Goal: Task Accomplishment & Management: Manage account settings

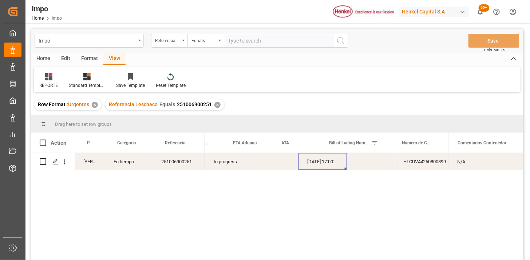
scroll to position [0, 74]
click at [242, 49] on div "Impo Referencia Leschaco Equals Save Ctrl/CMD + S" at bounding box center [277, 41] width 492 height 24
drag, startPoint x: 245, startPoint y: 46, endPoint x: 251, endPoint y: 46, distance: 6.6
click at [245, 46] on input "text" at bounding box center [278, 41] width 109 height 14
paste input "251006900234"
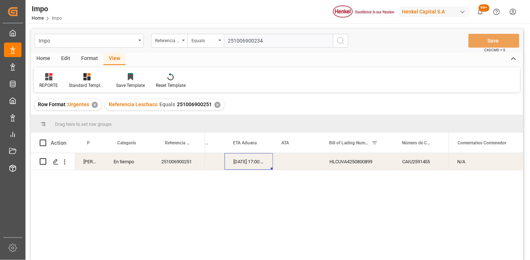
type input "251006900234"
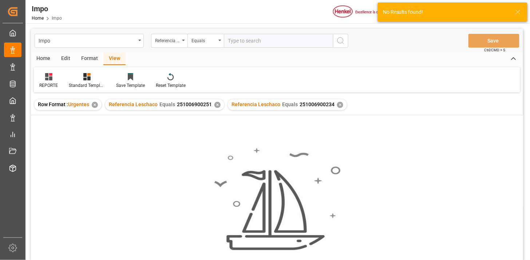
click at [216, 105] on div "✕" at bounding box center [217, 105] width 6 height 6
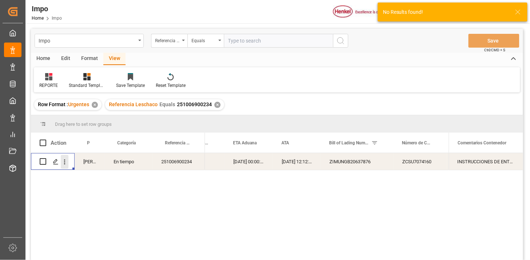
click at [66, 164] on icon "open menu" at bounding box center [65, 162] width 8 height 8
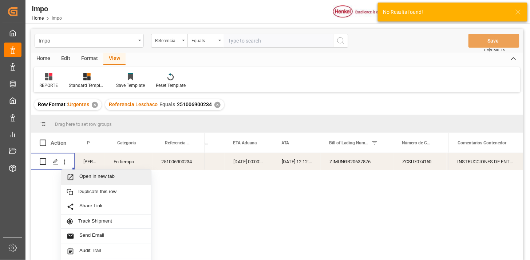
click at [87, 177] on span "Open in new tab" at bounding box center [112, 178] width 66 height 8
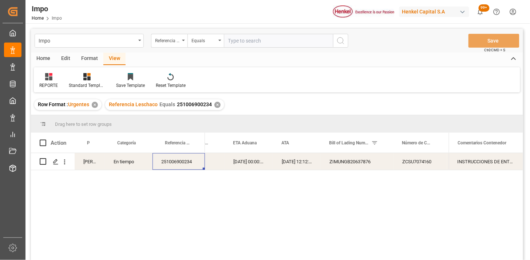
click at [247, 46] on input "text" at bounding box center [278, 41] width 109 height 14
paste input "250906900821"
type input "250906900821"
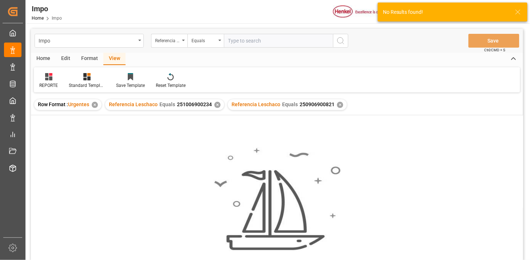
click at [215, 104] on div "✕" at bounding box center [217, 105] width 6 height 6
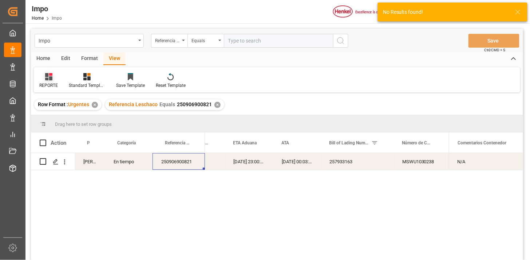
click at [49, 84] on div "REPORTE" at bounding box center [48, 85] width 19 height 7
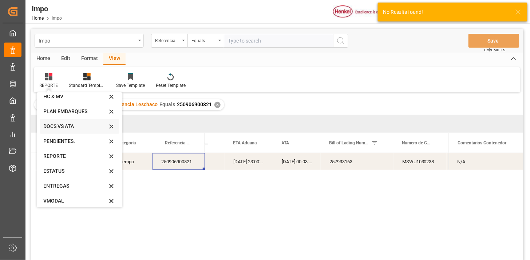
scroll to position [40, 0]
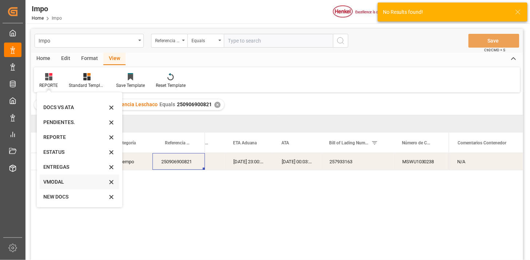
click at [63, 182] on div "VMODAL" at bounding box center [75, 182] width 64 height 8
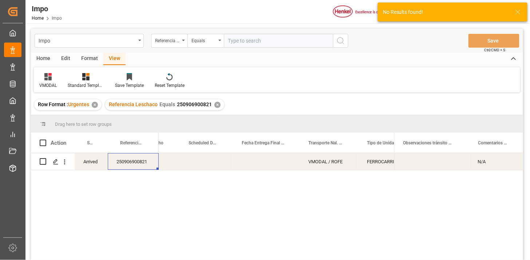
click at [340, 166] on div "VMODAL / ROFE" at bounding box center [329, 161] width 59 height 17
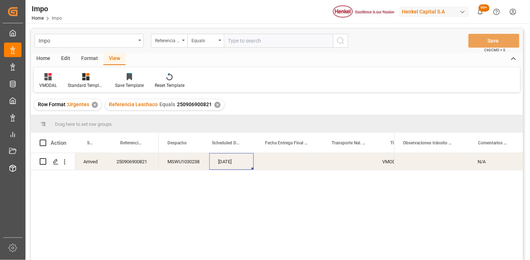
scroll to position [0, 0]
click at [279, 162] on div "Press SPACE to select this row." at bounding box center [280, 161] width 53 height 17
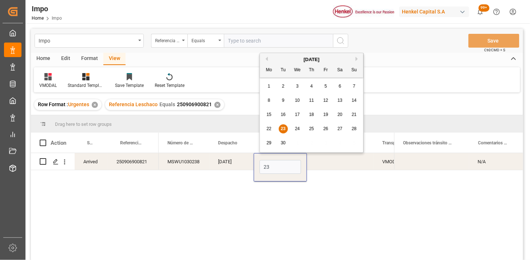
type input "23-09-2025"
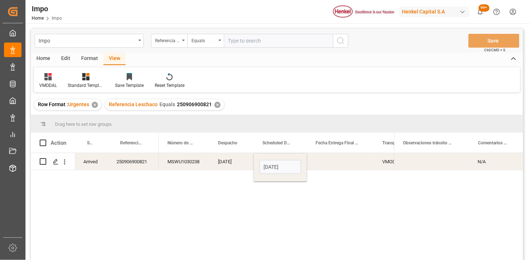
click at [230, 163] on div "20-09-2025" at bounding box center [231, 161] width 44 height 17
click at [65, 161] on icon "open menu" at bounding box center [65, 162] width 8 height 8
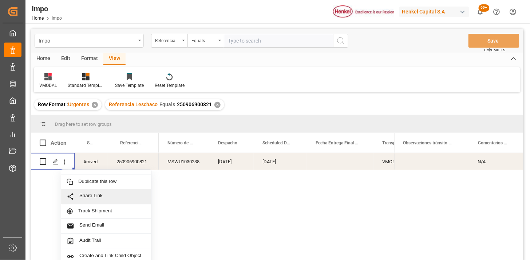
scroll to position [16, 0]
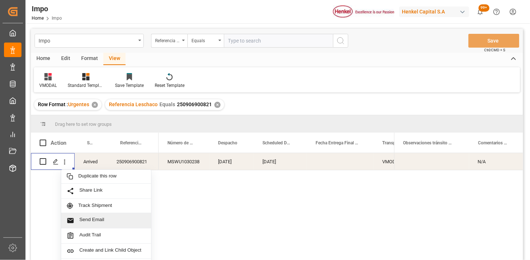
click at [105, 219] on span "Send Email" at bounding box center [112, 221] width 66 height 8
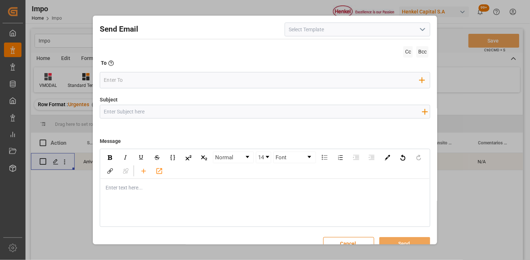
click at [421, 28] on icon "open menu" at bounding box center [422, 29] width 9 height 9
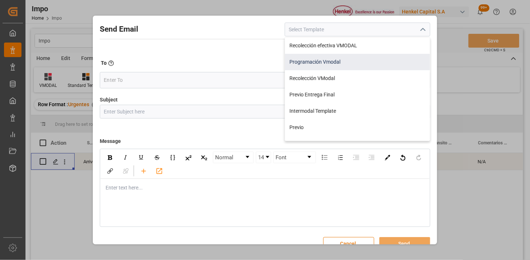
click at [356, 64] on div "Programación Vmodal" at bounding box center [357, 62] width 145 height 16
type input "Programación Vmodal"
type input "PROGRAMACIÓN CARGA {{scheduledDeliveryDate}} || OC {{customerpoDerived}} || {{f…"
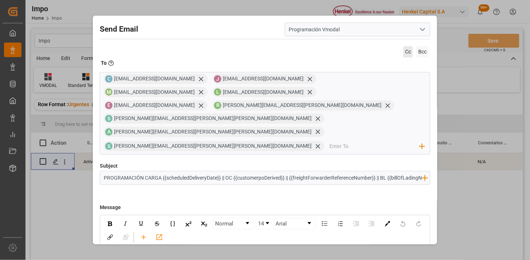
click at [405, 48] on span "Cc" at bounding box center [407, 51] width 9 height 11
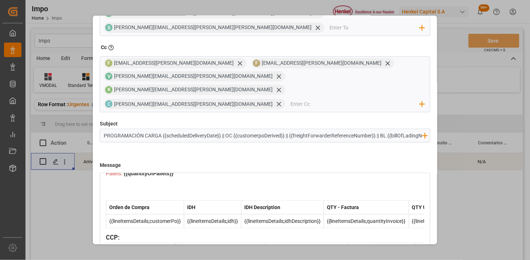
scroll to position [272, 0]
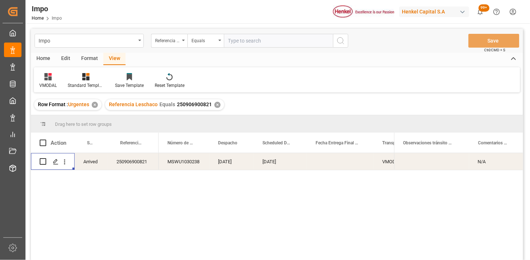
click at [283, 165] on div "23-09-2025" at bounding box center [280, 161] width 53 height 17
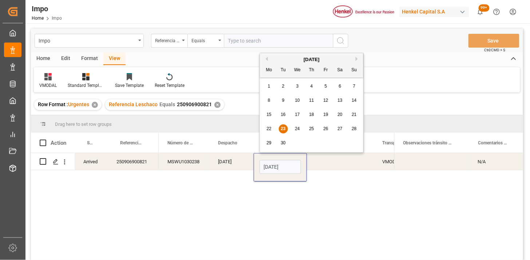
click at [283, 165] on input "23-09-2025" at bounding box center [281, 167] width 42 height 14
type input "24-09-2025"
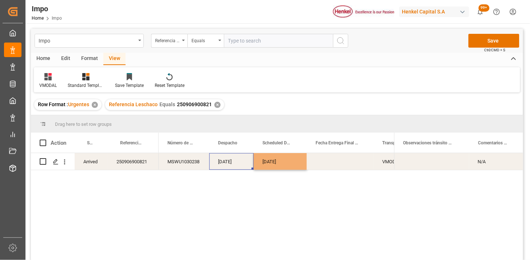
click at [230, 164] on div "20-09-2025" at bounding box center [231, 161] width 44 height 17
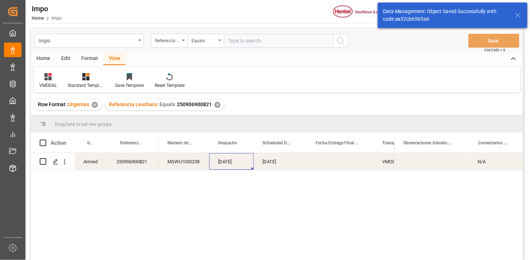
click at [68, 162] on icon "open menu" at bounding box center [65, 162] width 8 height 8
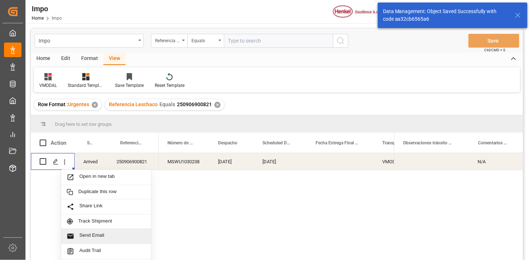
click at [109, 232] on div "Send Email" at bounding box center [106, 236] width 90 height 15
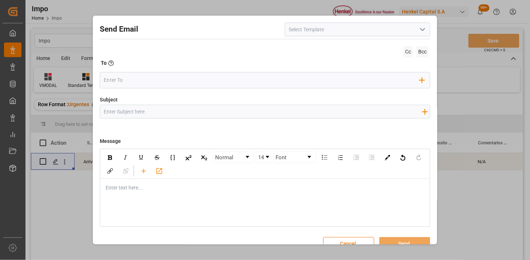
click at [421, 28] on icon "open menu" at bounding box center [422, 29] width 9 height 9
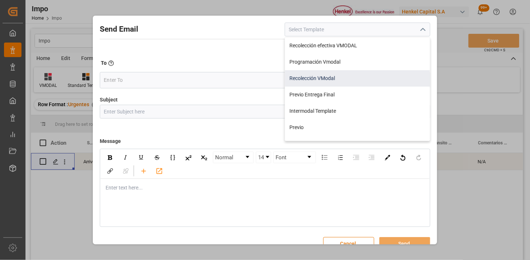
click at [333, 79] on div "Recolección VModal" at bounding box center [357, 78] width 145 height 16
type input "Recolección VModal"
type input "RECOLECCIÓN {{scheduledDeliveryDate}} || OC {{customerpoDerived}} || {{freightF…"
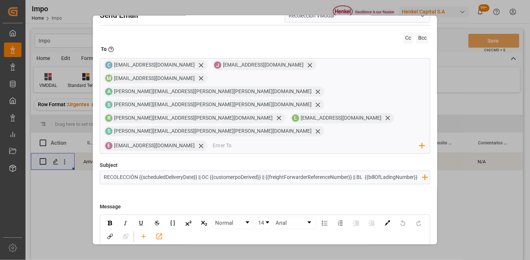
scroll to position [0, 0]
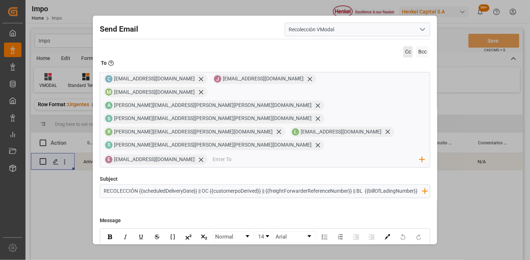
click at [408, 53] on span "Cc" at bounding box center [407, 51] width 9 height 11
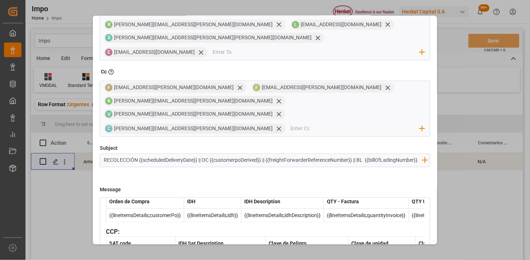
scroll to position [119, 0]
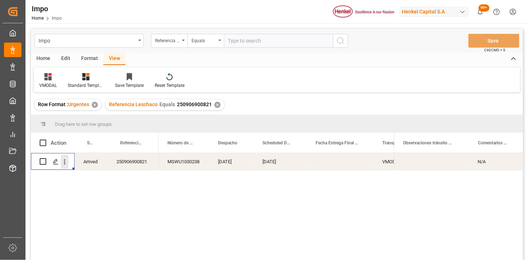
click at [67, 165] on icon "open menu" at bounding box center [65, 162] width 8 height 8
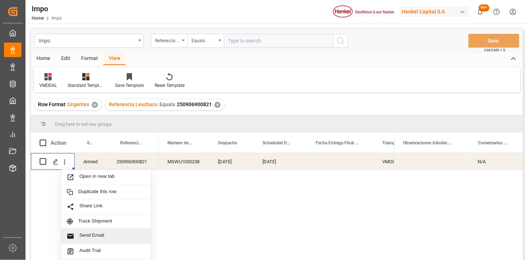
click at [85, 235] on span "Send Email" at bounding box center [112, 237] width 66 height 8
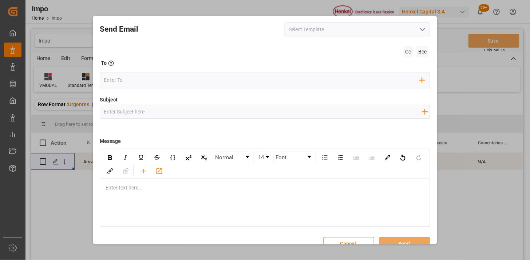
click at [421, 28] on icon "open menu" at bounding box center [422, 29] width 9 height 9
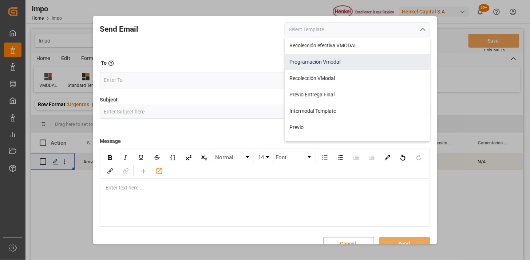
click at [346, 63] on div "Programación Vmodal" at bounding box center [357, 62] width 145 height 16
type input "Programación Vmodal"
type input "PROGRAMACIÓN CARGA {{scheduledDeliveryDate}} || OC {{customerpoDerived}} || {{f…"
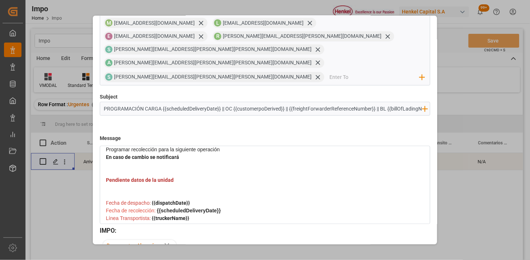
scroll to position [0, 0]
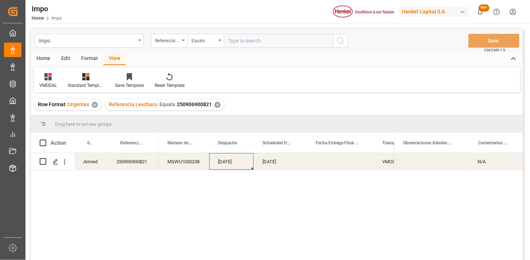
click at [215, 166] on div "20-09-2025" at bounding box center [231, 161] width 44 height 17
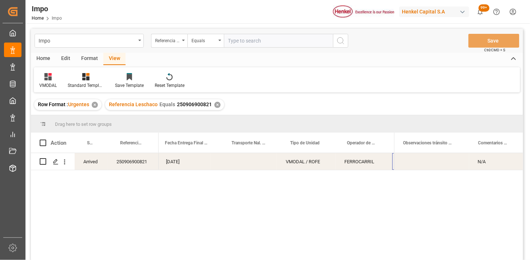
scroll to position [0, 151]
click at [266, 39] on input "text" at bounding box center [278, 41] width 109 height 14
paste input "251006900234"
type input "251006900234"
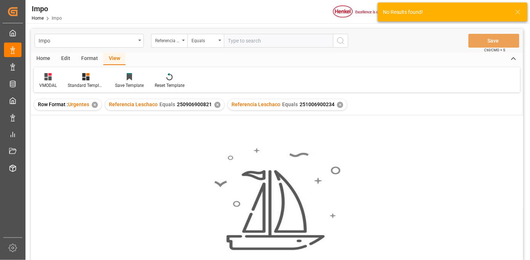
click at [216, 106] on div "✕" at bounding box center [217, 105] width 6 height 6
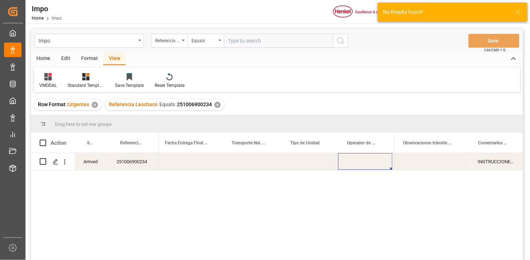
click at [50, 79] on icon at bounding box center [47, 76] width 7 height 7
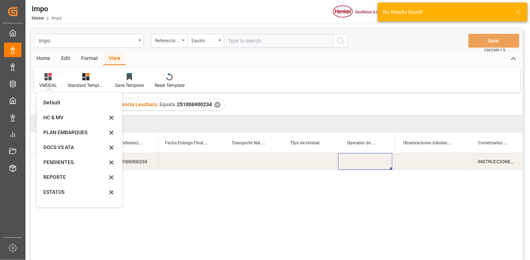
click at [73, 176] on div "REPORTE" at bounding box center [75, 178] width 64 height 8
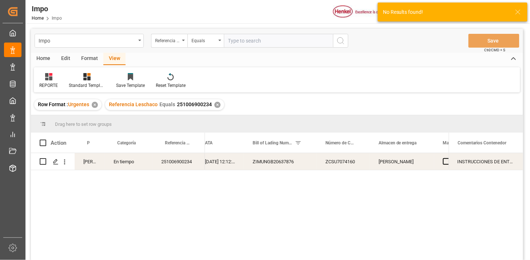
click at [289, 165] on div "ZIMUNGB20637876" at bounding box center [280, 161] width 73 height 17
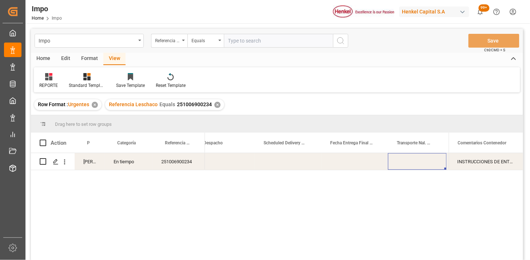
click at [408, 162] on div "Press SPACE to select this row." at bounding box center [417, 161] width 59 height 17
click at [408, 162] on input "Press SPACE to select this row." at bounding box center [417, 166] width 47 height 14
type input "LESCHACO"
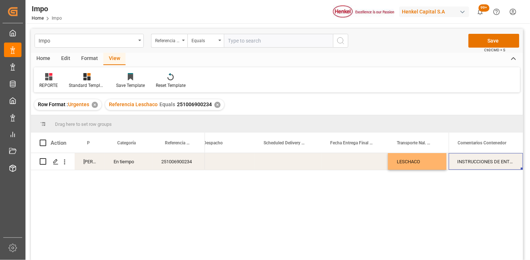
click at [479, 166] on div "INSTRUCCIONES DE ENTREGA" at bounding box center [486, 161] width 74 height 17
click at [479, 166] on input "INSTRUCCIONES DE ENTREGA" at bounding box center [486, 166] width 63 height 14
type input "n"
type input "N/A"
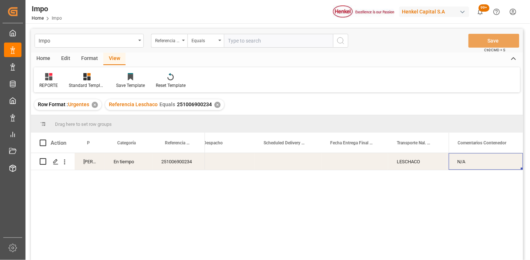
click at [303, 44] on input "text" at bounding box center [278, 41] width 109 height 14
paste input "250906900819"
type input "250906900819"
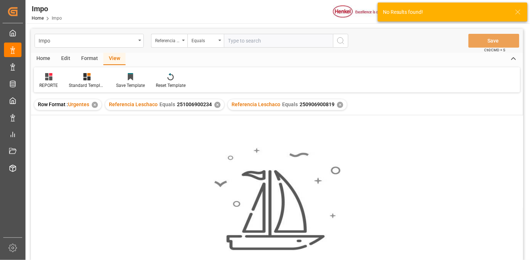
click at [216, 103] on div "✕" at bounding box center [217, 105] width 6 height 6
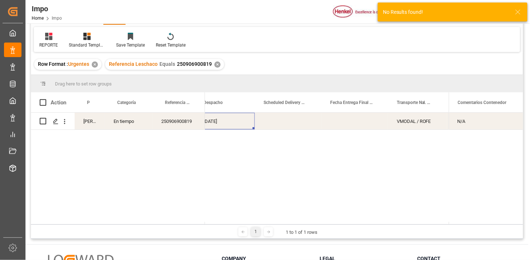
click at [224, 122] on div "24-09-2025" at bounding box center [225, 121] width 60 height 17
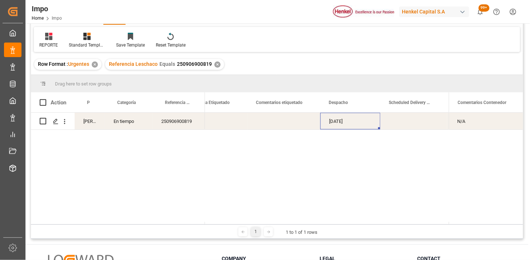
click at [350, 121] on div "24-09-2025" at bounding box center [350, 121] width 60 height 17
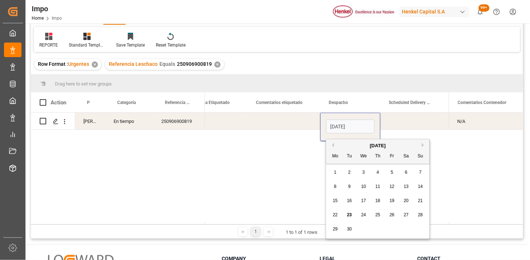
click at [350, 121] on input "24-09-2025" at bounding box center [350, 127] width 48 height 14
type input "23-09-2025"
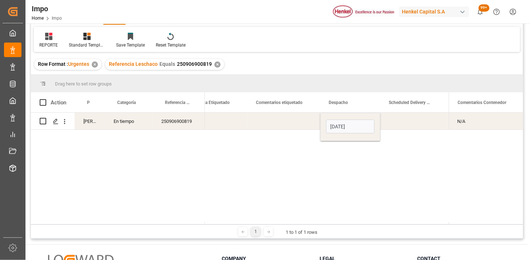
click at [294, 118] on div "Press SPACE to select this row." at bounding box center [284, 121] width 73 height 17
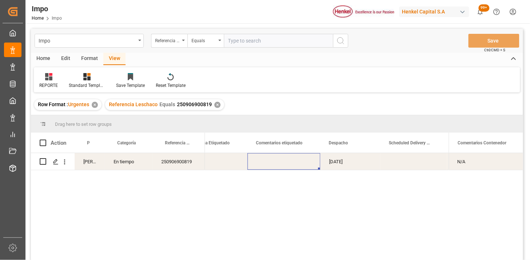
click at [299, 38] on input "text" at bounding box center [278, 41] width 109 height 14
paste input "251006900078"
type input "251006900078"
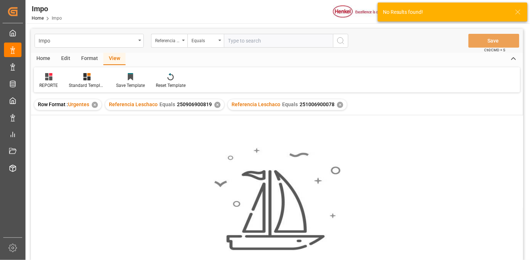
click at [216, 106] on div "✕" at bounding box center [217, 105] width 6 height 6
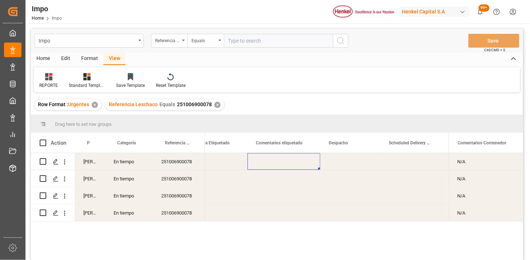
click at [273, 165] on div "Press SPACE to select this row." at bounding box center [284, 161] width 73 height 17
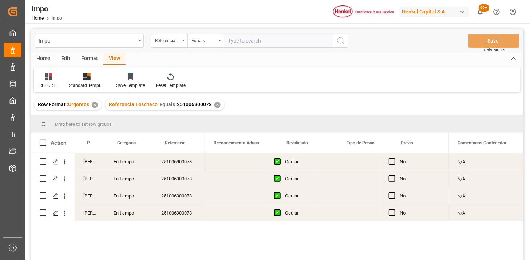
scroll to position [0, 723]
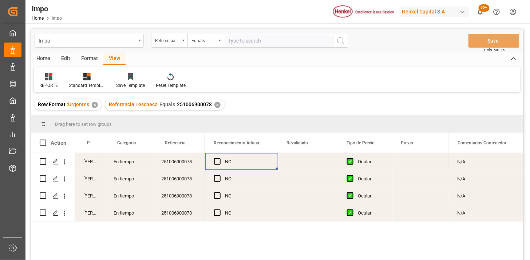
click at [291, 161] on div "Press SPACE to select this row." at bounding box center [308, 161] width 60 height 17
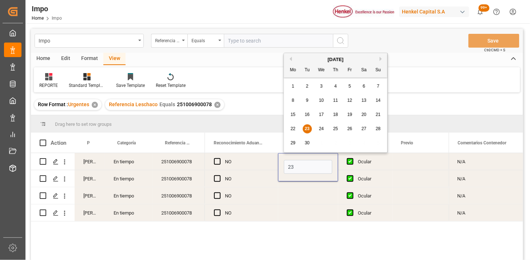
type input "23-09-2025"
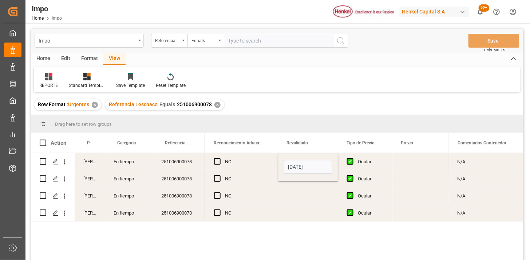
click at [246, 161] on div "NO" at bounding box center [247, 162] width 44 height 17
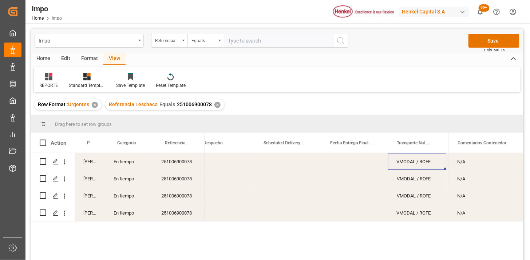
scroll to position [0, 1260]
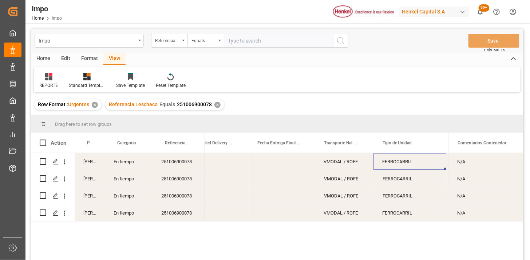
click at [237, 44] on input "text" at bounding box center [278, 41] width 109 height 14
paste input "250906900822"
paste input "2"
type input "250906900822"
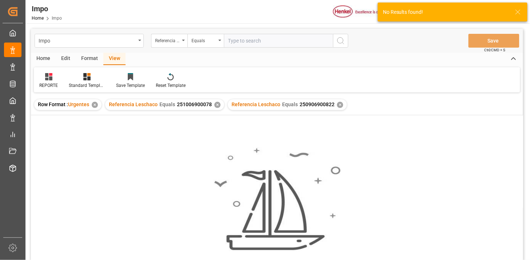
click at [216, 104] on div "✕" at bounding box center [217, 105] width 6 height 6
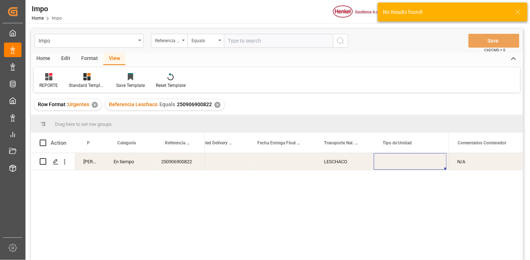
click at [210, 164] on div "24-09-2025" at bounding box center [215, 161] width 67 height 17
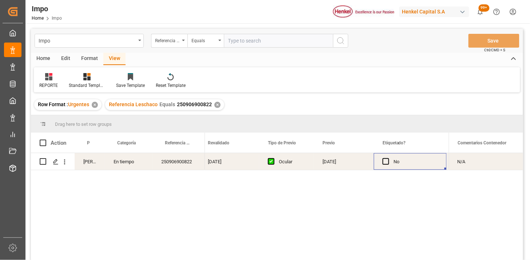
scroll to position [0, 862]
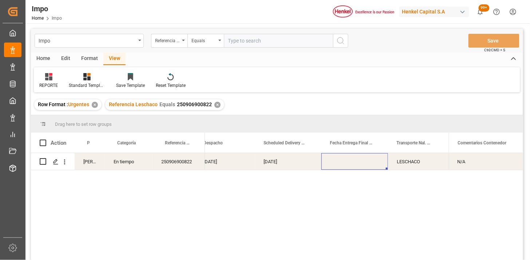
click at [357, 162] on div "Press SPACE to select this row." at bounding box center [355, 161] width 67 height 17
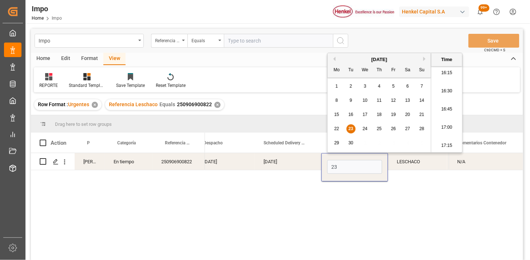
type input "23-09-2025 00:00"
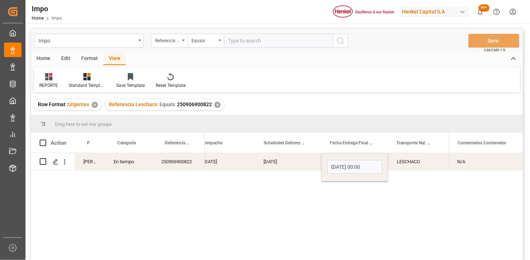
click at [409, 165] on div "LESCHACO" at bounding box center [417, 161] width 59 height 17
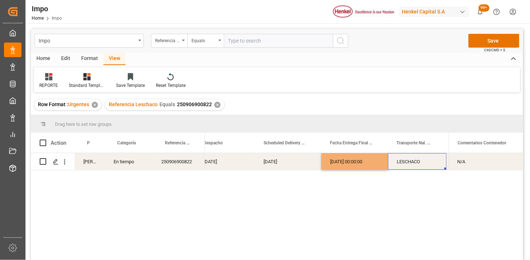
click at [409, 165] on div "LESCHACO" at bounding box center [417, 161] width 59 height 17
click at [409, 165] on input "LESCHACO" at bounding box center [417, 166] width 47 height 14
type input "b"
type input "BELCHEZ"
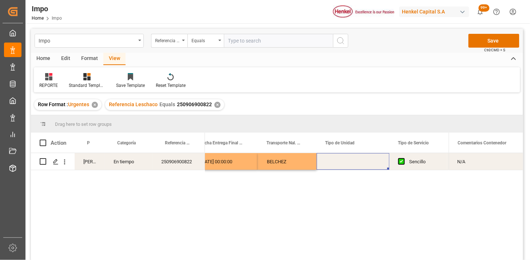
click at [366, 164] on div "Press SPACE to select this row." at bounding box center [353, 161] width 73 height 17
click at [366, 164] on input "Press SPACE to select this row." at bounding box center [353, 166] width 61 height 14
type input "TRAILER"
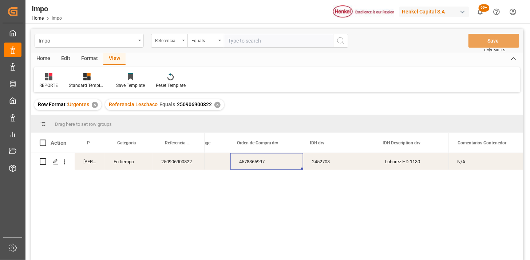
click at [175, 42] on div "Referencia Leschaco" at bounding box center [167, 40] width 25 height 8
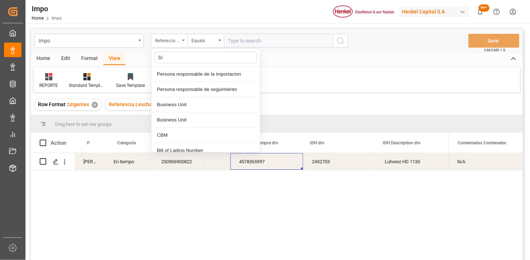
type input "bil"
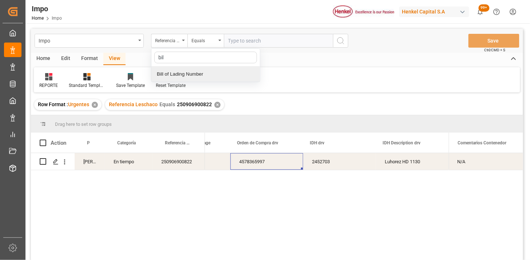
click at [192, 70] on div "Bill of Lading Number" at bounding box center [205, 74] width 109 height 15
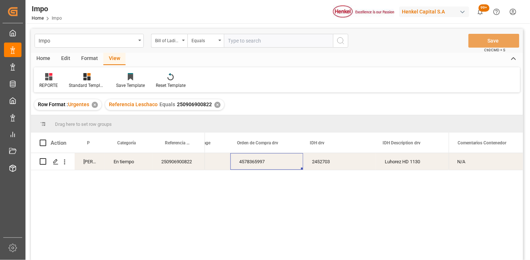
click at [238, 41] on input "text" at bounding box center [278, 41] width 109 height 14
paste input "258330260"
type input "258330260"
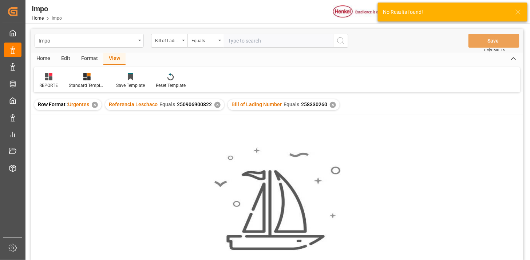
click at [217, 104] on div "✕" at bounding box center [217, 105] width 6 height 6
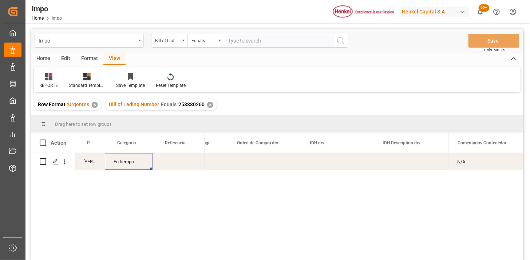
click at [131, 163] on div "En tiempo" at bounding box center [129, 161] width 48 height 17
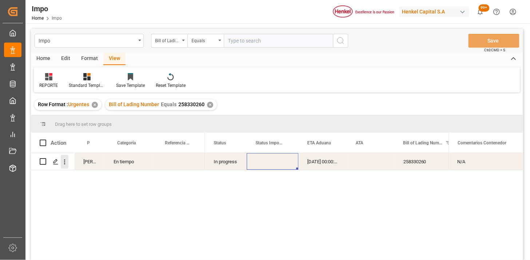
click at [66, 165] on icon "open menu" at bounding box center [65, 162] width 8 height 8
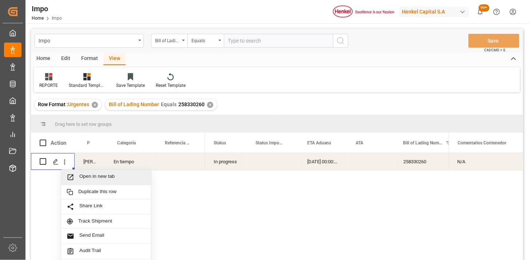
click at [88, 177] on span "Open in new tab" at bounding box center [112, 178] width 66 height 8
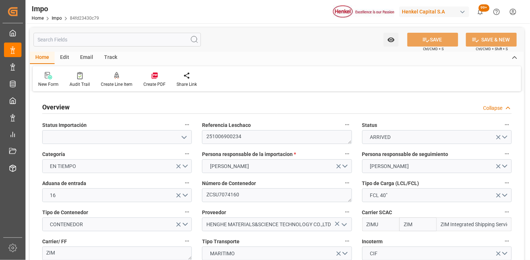
type input "ZIM"
type input "ZIM Integrated Shipping Services Ltd."
type input "1"
type input "48"
type input "40"
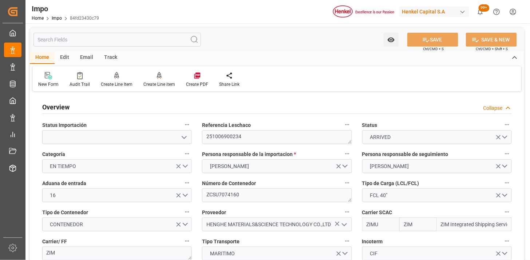
type input "18-09-2025"
type input "[DATE]"
type input "18-09-2025"
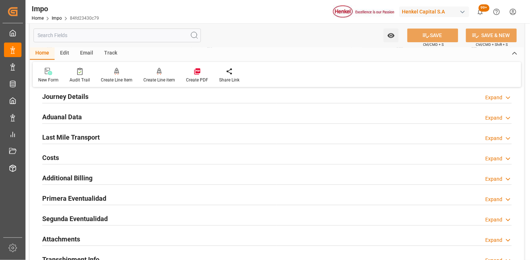
scroll to position [485, 0]
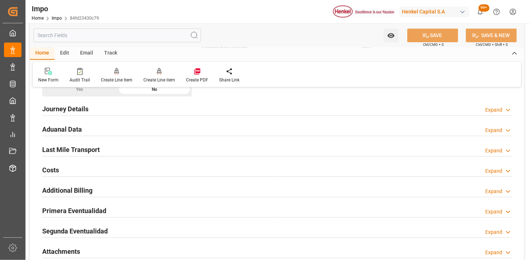
click at [148, 131] on div "Aduanal Data Expand" at bounding box center [277, 129] width 470 height 14
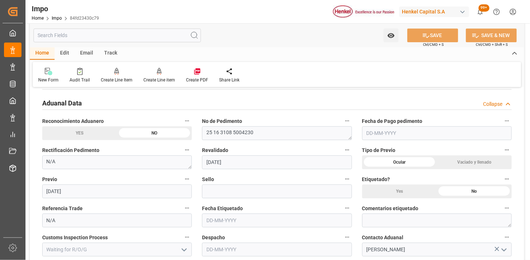
scroll to position [526, 0]
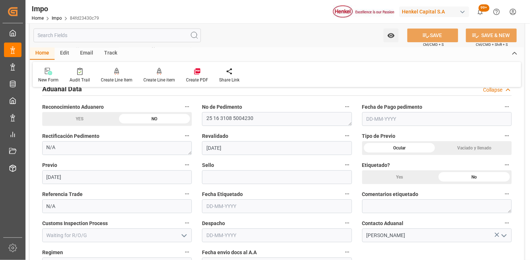
click at [392, 119] on input "text" at bounding box center [437, 119] width 150 height 14
type input "[DATE]"
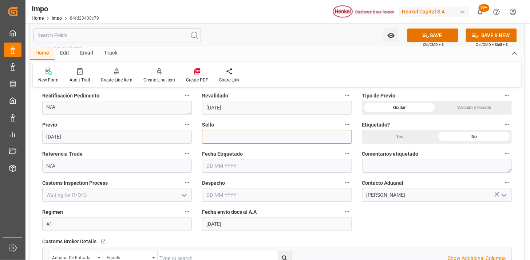
click at [251, 135] on input at bounding box center [277, 137] width 150 height 14
paste input "CEM23-3548356"
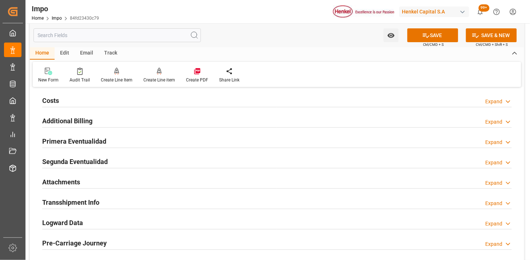
scroll to position [809, 0]
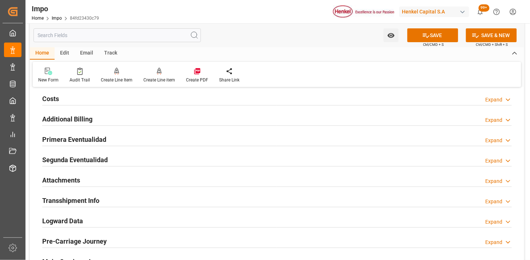
type input "CEM23-3548356"
click at [197, 138] on div "Primera Eventualidad Expand" at bounding box center [277, 139] width 470 height 14
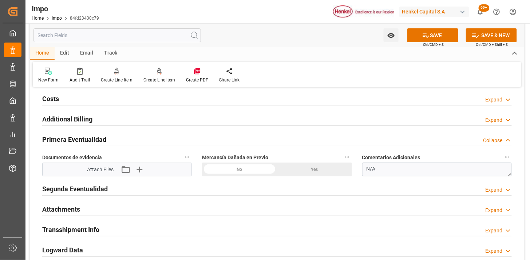
click at [260, 170] on div "No" at bounding box center [239, 170] width 75 height 14
click at [139, 173] on icon "button" at bounding box center [139, 169] width 7 height 7
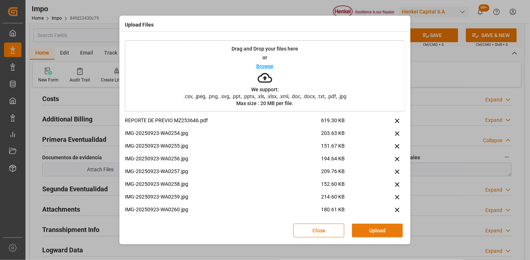
click at [391, 230] on button "Upload" at bounding box center [377, 231] width 51 height 14
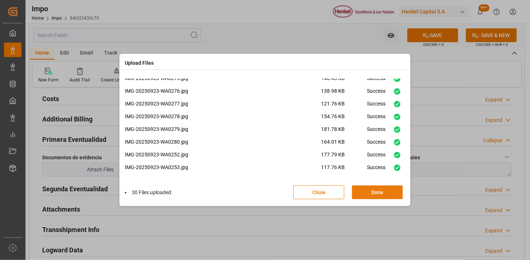
scroll to position [285, 0]
click at [359, 192] on button "Done" at bounding box center [377, 193] width 51 height 14
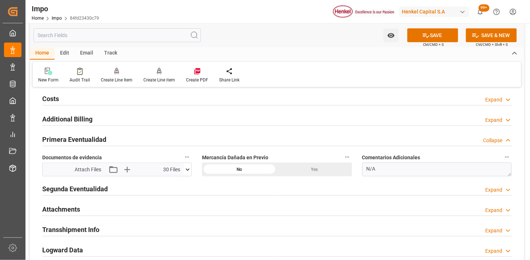
scroll to position [849, 0]
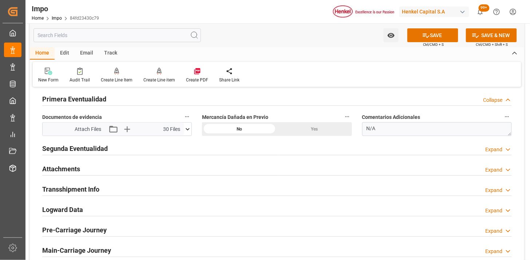
drag, startPoint x: 110, startPoint y: 169, endPoint x: 118, endPoint y: 166, distance: 8.7
click at [110, 169] on div "Attachments Expand" at bounding box center [277, 169] width 470 height 14
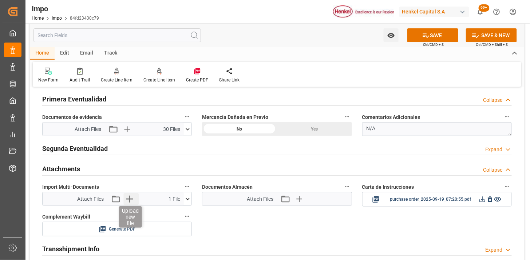
click at [129, 202] on icon "button" at bounding box center [130, 199] width 12 height 12
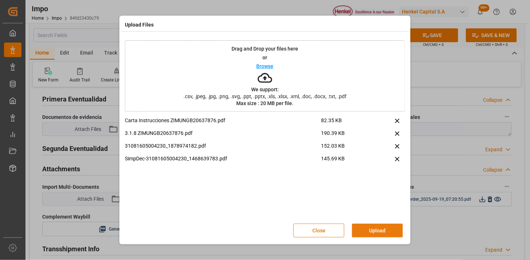
drag, startPoint x: 380, startPoint y: 221, endPoint x: 377, endPoint y: 228, distance: 7.2
click at [380, 221] on div "Close Upload" at bounding box center [265, 231] width 280 height 24
click at [383, 231] on button "Upload" at bounding box center [377, 231] width 51 height 14
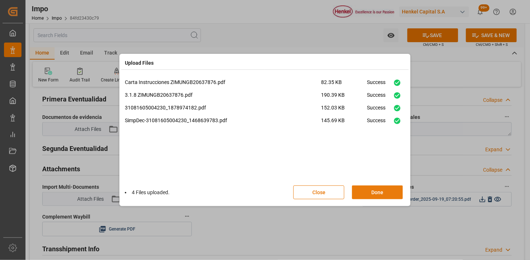
click at [384, 193] on button "Done" at bounding box center [377, 193] width 51 height 14
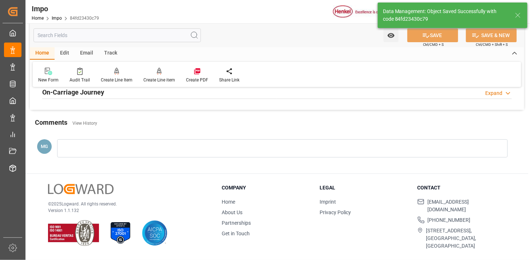
scroll to position [638, 0]
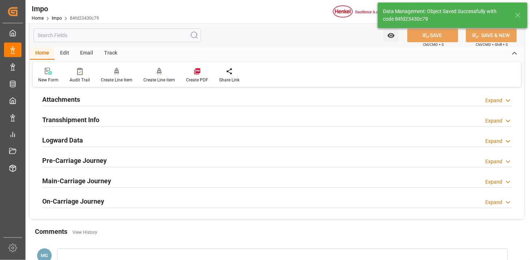
click at [121, 100] on div "Attachments Expand" at bounding box center [277, 99] width 470 height 14
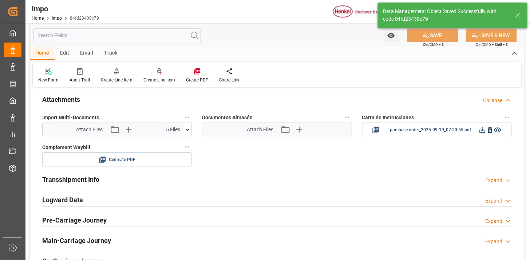
click at [275, 127] on div "Attach Files Attach existing file Upload new file" at bounding box center [277, 130] width 60 height 10
click at [283, 130] on icon "button" at bounding box center [285, 130] width 12 height 12
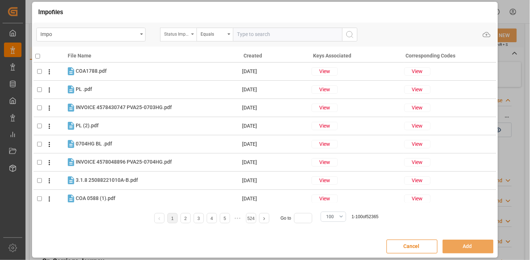
click at [184, 38] on div "Status Importación" at bounding box center [178, 35] width 36 height 14
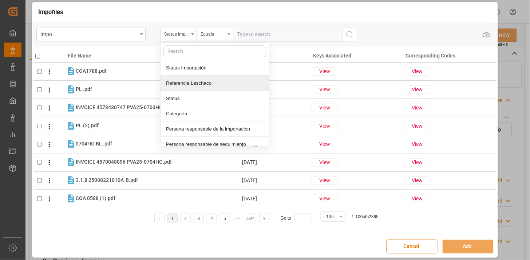
click at [206, 79] on div "Referencia Leschaco" at bounding box center [215, 83] width 109 height 15
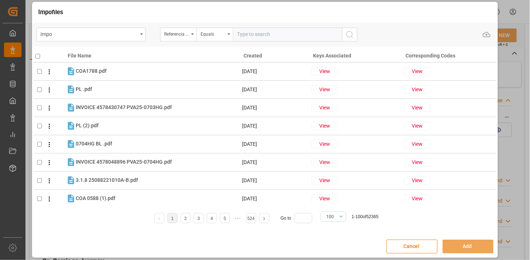
click at [248, 35] on input "text" at bounding box center [287, 35] width 109 height 14
paste input "251006900234"
type input "251006900234"
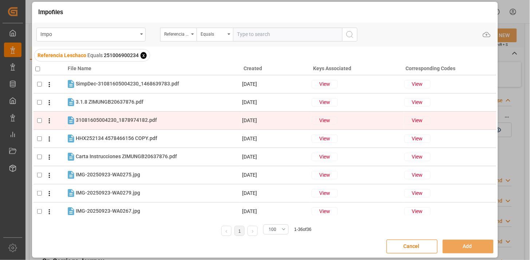
click at [177, 125] on div "31081605004230_1878974182.pdf 31081605004230_1878974182.pdf" at bounding box center [159, 120] width 166 height 9
checkbox input "true"
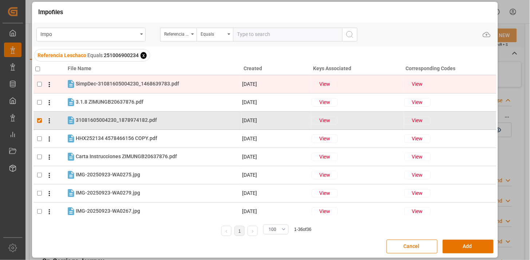
click at [181, 82] on div "SimpDec-31081605004230_1468639783.pdf SimpDec-31081605004230_1468639783.pdf" at bounding box center [159, 83] width 166 height 9
checkbox input "true"
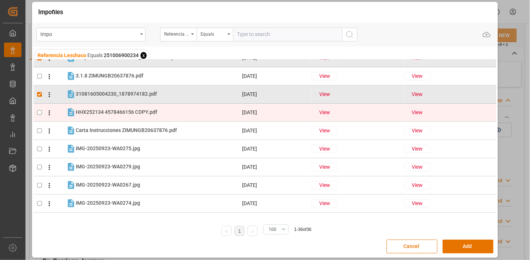
scroll to position [40, 0]
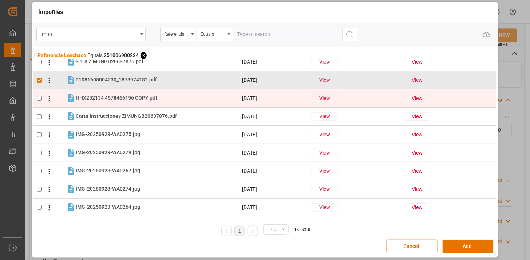
click at [166, 102] on div "HHX252134 4578466156 COPY.pdf HHX252134 4578466156 COPY.pdf" at bounding box center [159, 98] width 166 height 9
checkbox input "true"
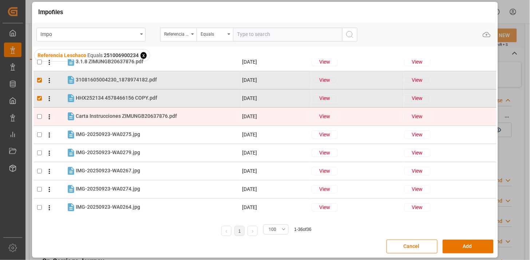
click at [173, 120] on div "Carta Instrucciones ZIMUNGB20637876.pdf Carta Instrucciones ZIMUNGB20637876.pdf" at bounding box center [159, 116] width 166 height 9
checkbox input "true"
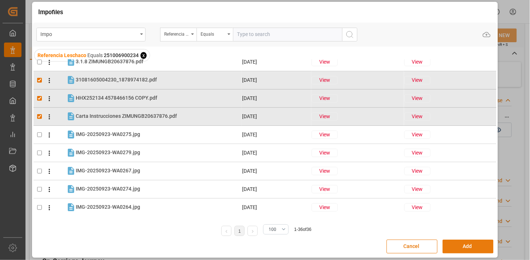
click at [480, 249] on button "Add" at bounding box center [468, 247] width 51 height 14
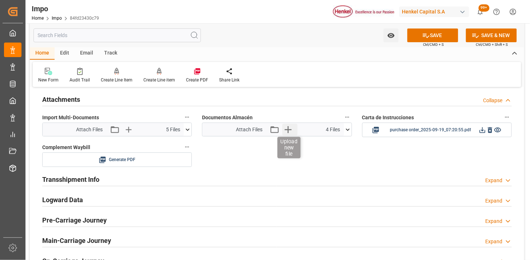
click at [285, 130] on icon "button" at bounding box center [288, 129] width 7 height 7
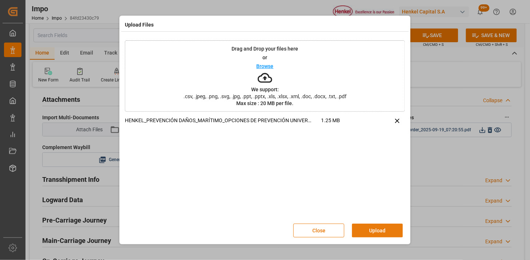
click at [387, 237] on button "Upload" at bounding box center [377, 231] width 51 height 14
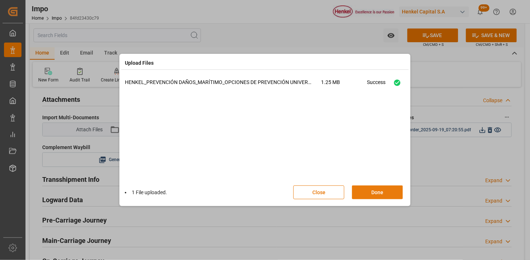
click at [366, 194] on button "Done" at bounding box center [377, 193] width 51 height 14
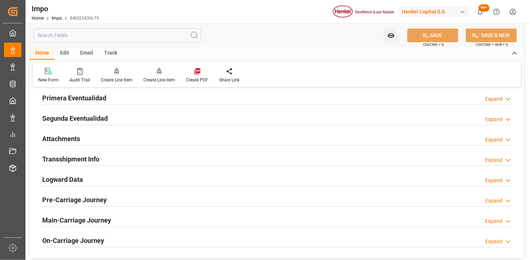
scroll to position [597, 0]
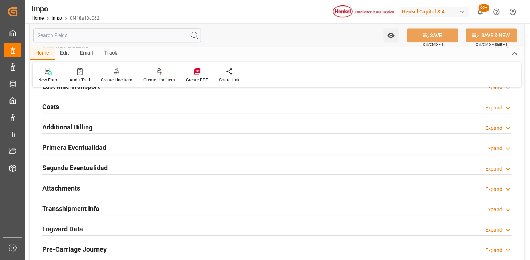
scroll to position [233, 0]
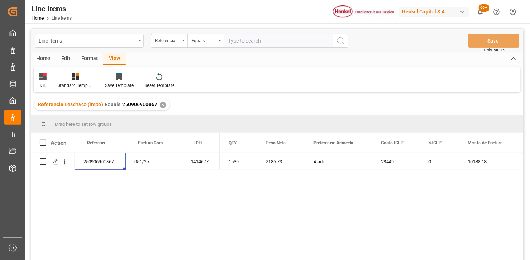
click at [261, 41] on input "text" at bounding box center [278, 41] width 109 height 14
paste input "251006900234"
type input "251006900234"
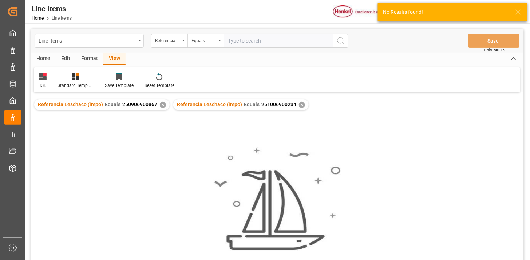
click at [164, 104] on div "✕" at bounding box center [163, 105] width 6 height 6
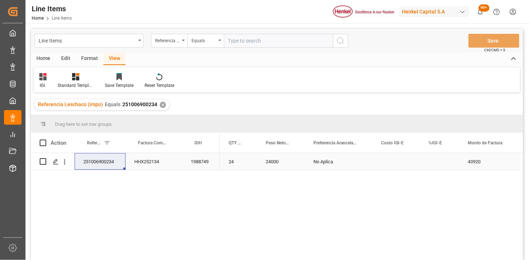
click at [445, 162] on div "Press SPACE to select this row." at bounding box center [439, 161] width 39 height 17
type input "0"
drag, startPoint x: 275, startPoint y: 42, endPoint x: 280, endPoint y: 44, distance: 5.4
click at [275, 42] on input "text" at bounding box center [278, 41] width 109 height 14
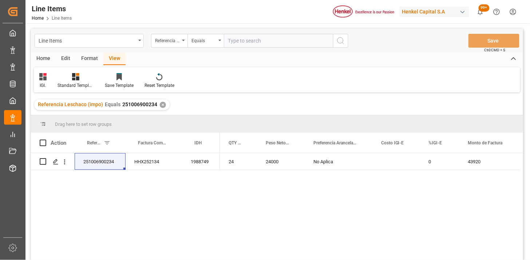
paste input "250906900821"
type input "250906900821"
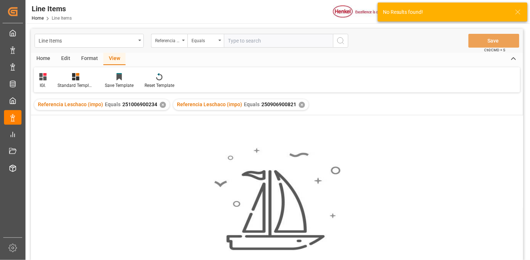
click at [161, 106] on div "✕" at bounding box center [163, 105] width 6 height 6
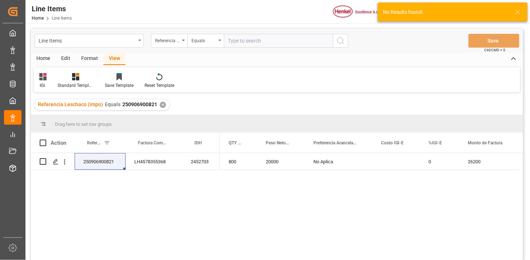
click at [46, 78] on icon at bounding box center [42, 76] width 7 height 7
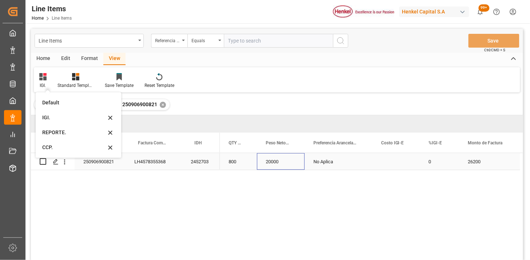
click at [275, 164] on div "20000" at bounding box center [281, 161] width 48 height 17
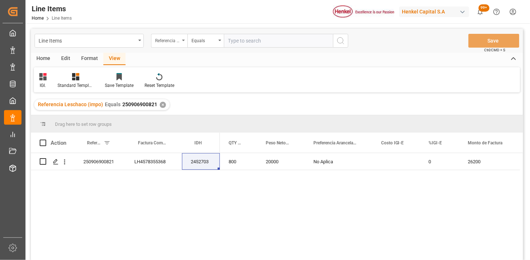
click at [178, 42] on div "Referencia Leschaco (impo)" at bounding box center [167, 40] width 25 height 8
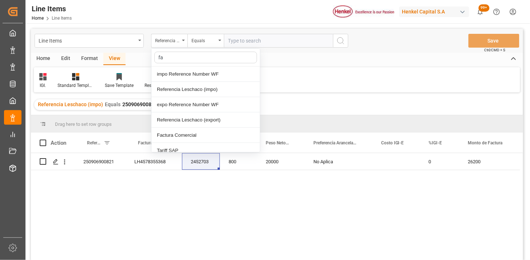
type input "fac"
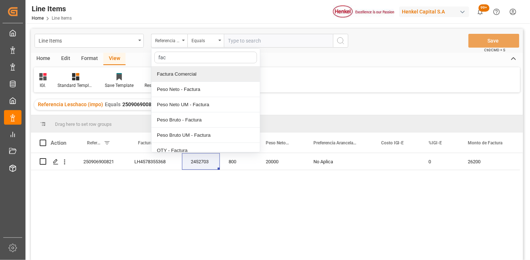
drag, startPoint x: 190, startPoint y: 77, endPoint x: 249, endPoint y: 42, distance: 68.6
click at [198, 70] on div "Factura Comercial" at bounding box center [205, 74] width 109 height 15
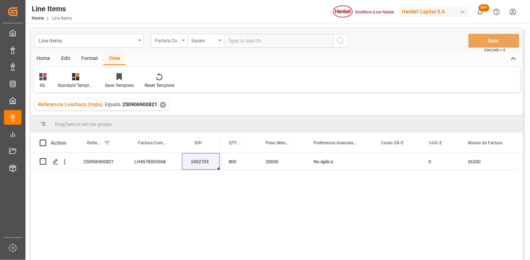
click at [265, 29] on div "Line Items Factura Comercial Equals Save Ctrl/CMD + S" at bounding box center [277, 41] width 492 height 24
click at [264, 49] on div "Line Items Factura Comercial Equals Save Ctrl/CMD + S" at bounding box center [277, 41] width 492 height 24
click at [264, 45] on input "text" at bounding box center [278, 41] width 109 height 14
paste input "LH4578401098"
type input "LH4578401098"
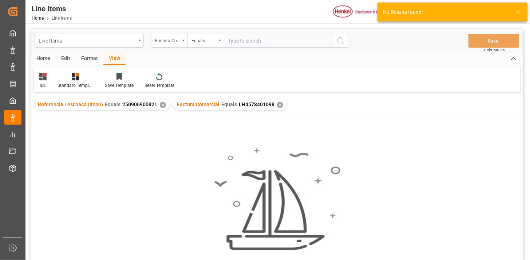
click at [162, 104] on div "✕" at bounding box center [163, 105] width 6 height 6
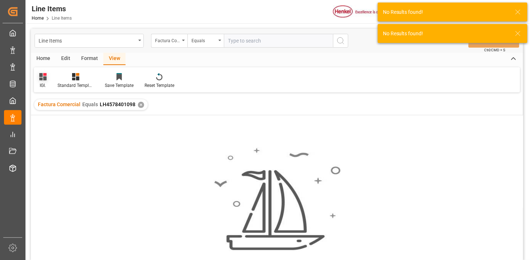
click at [39, 78] on icon at bounding box center [42, 76] width 7 height 7
click at [55, 129] on div "REPORTE." at bounding box center [74, 133] width 64 height 8
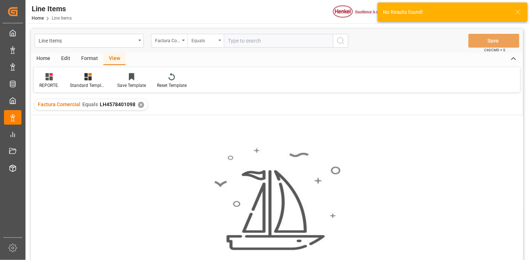
click at [196, 41] on div "Equals" at bounding box center [204, 40] width 25 height 8
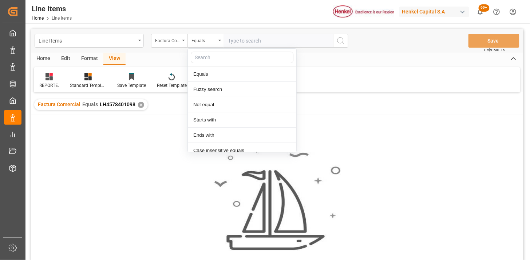
click at [171, 45] on div "Factura Comercial" at bounding box center [169, 41] width 36 height 14
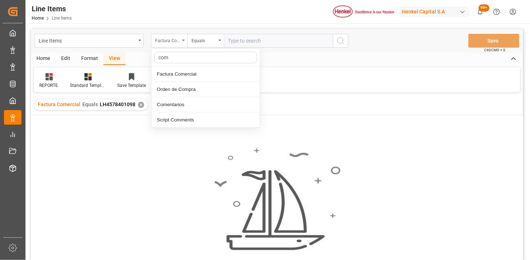
type input "come"
click at [263, 41] on input "text" at bounding box center [278, 41] width 109 height 14
paste input "258330260"
type input "258330260"
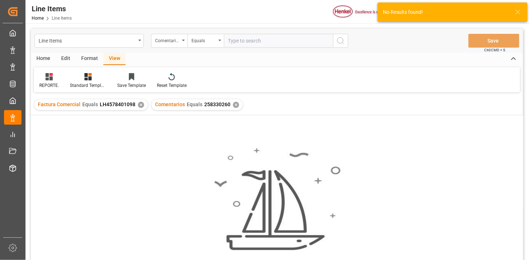
click at [139, 104] on div "✕" at bounding box center [141, 105] width 6 height 6
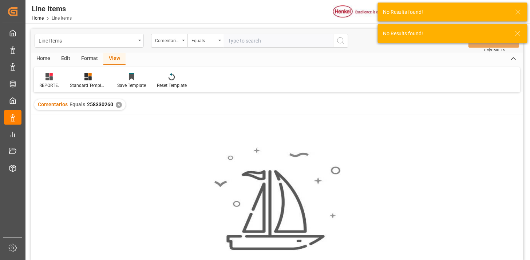
click at [224, 42] on input "text" at bounding box center [278, 41] width 109 height 14
click at [217, 43] on div "Equals" at bounding box center [206, 41] width 36 height 14
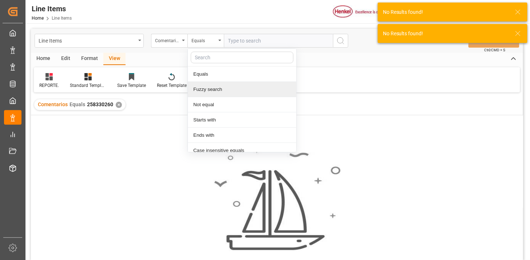
drag, startPoint x: 224, startPoint y: 88, endPoint x: 249, endPoint y: 55, distance: 41.0
click at [228, 80] on div "Equals Fuzzy search Not equal Starts with Ends with Case insensitive equals Not…" at bounding box center [242, 100] width 109 height 104
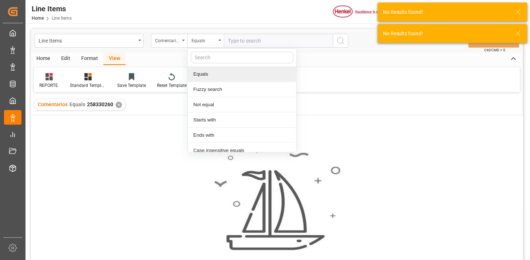
click at [259, 42] on input "text" at bounding box center [278, 41] width 109 height 14
paste input "258330260"
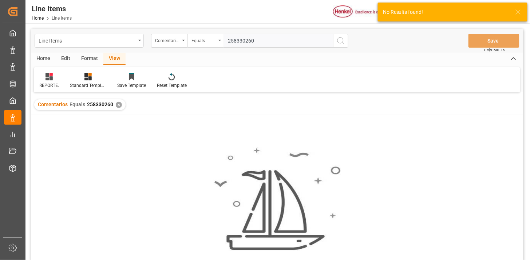
type input "258330260"
click at [194, 41] on div "Equals" at bounding box center [204, 40] width 25 height 8
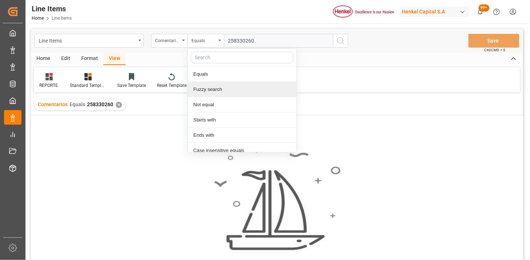
click at [212, 86] on div "Fuzzy search" at bounding box center [242, 89] width 109 height 15
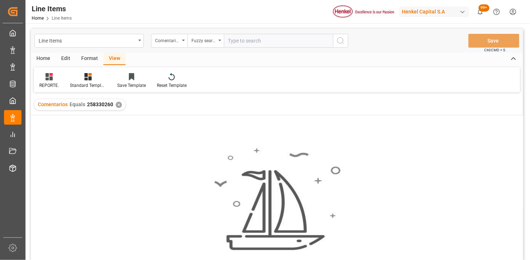
click at [242, 39] on input "text" at bounding box center [278, 41] width 109 height 14
paste input "258330260"
type input "258330260"
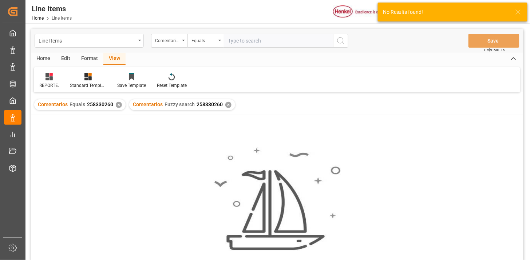
click at [119, 106] on div "✕" at bounding box center [119, 105] width 6 height 6
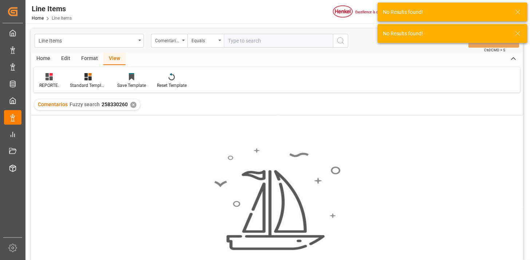
click at [133, 106] on div "✕" at bounding box center [133, 105] width 6 height 6
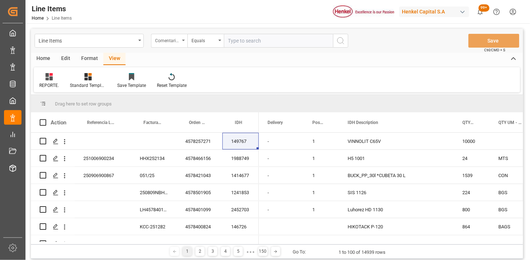
click at [172, 40] on div "Comentarios" at bounding box center [167, 40] width 25 height 8
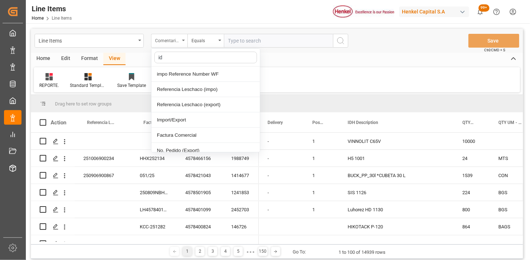
type input "idh"
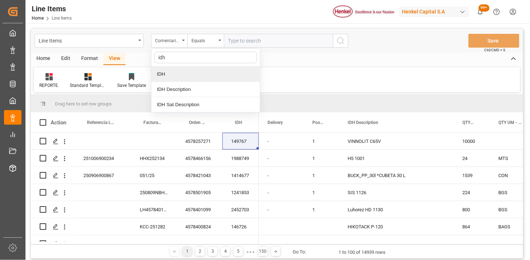
click at [175, 73] on div "IDH" at bounding box center [205, 74] width 109 height 15
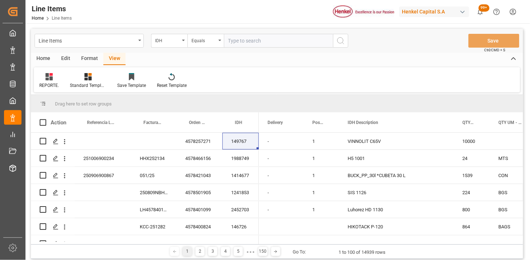
click at [232, 42] on input "text" at bounding box center [278, 41] width 109 height 14
paste input "2452703"
type input "2452703"
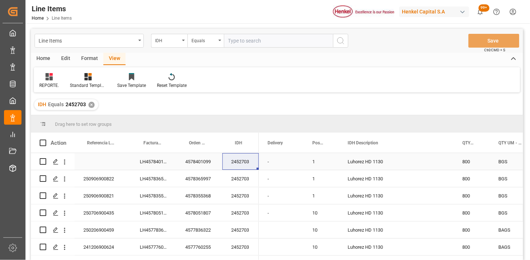
click at [147, 163] on div "LH4578401099" at bounding box center [154, 161] width 46 height 17
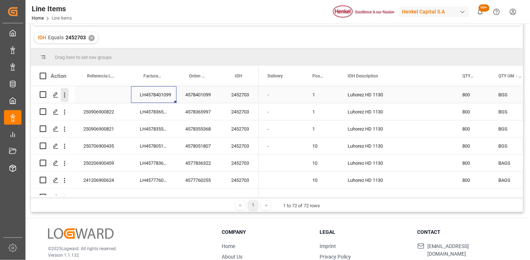
click at [66, 96] on icon "open menu" at bounding box center [65, 95] width 8 height 8
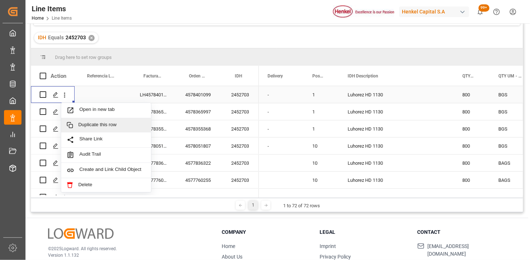
click at [86, 127] on span "Duplicate this row" at bounding box center [111, 125] width 67 height 7
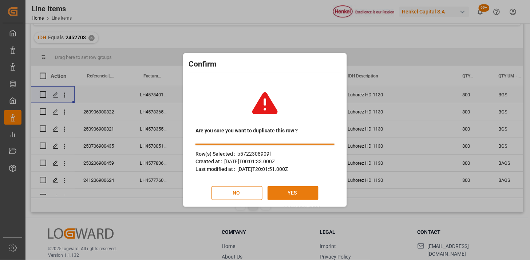
click at [296, 190] on button "YES" at bounding box center [293, 193] width 51 height 14
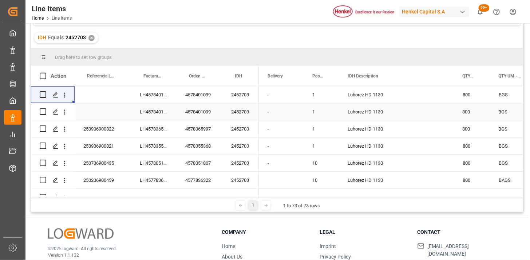
click at [164, 100] on div "LH4578401099" at bounding box center [154, 94] width 46 height 17
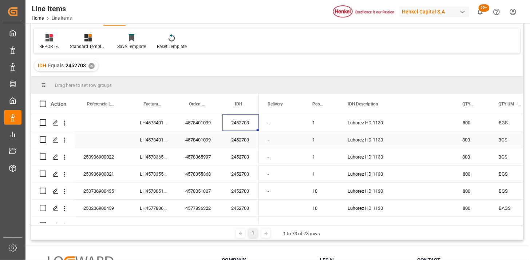
scroll to position [27, 0]
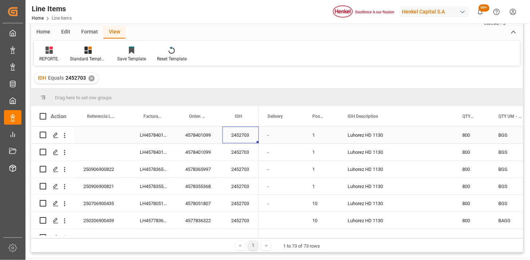
click at [161, 137] on div "LH4578401099" at bounding box center [154, 135] width 46 height 17
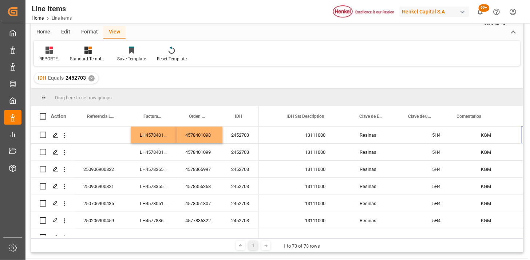
scroll to position [0, 738]
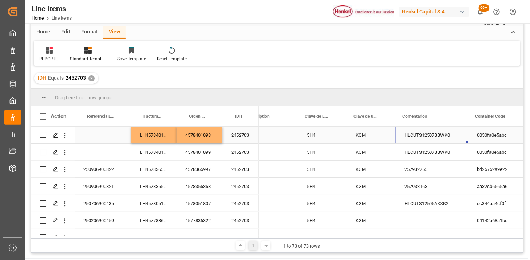
click at [430, 137] on div "HLCUTS12507BBWK0" at bounding box center [432, 135] width 73 height 17
click at [430, 137] on input "HLCUTS12507BBWK0" at bounding box center [432, 140] width 61 height 14
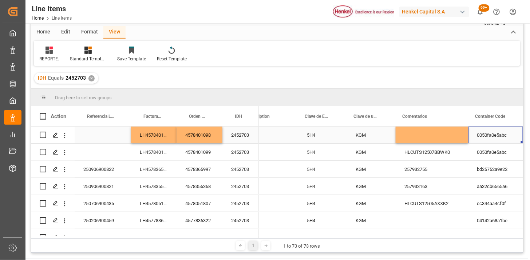
click at [500, 139] on div "0050fa0e5abc" at bounding box center [496, 135] width 55 height 17
click at [500, 139] on input "0050fa0e5abc" at bounding box center [495, 140] width 43 height 14
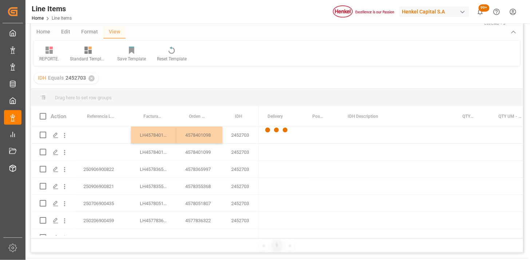
scroll to position [0, 0]
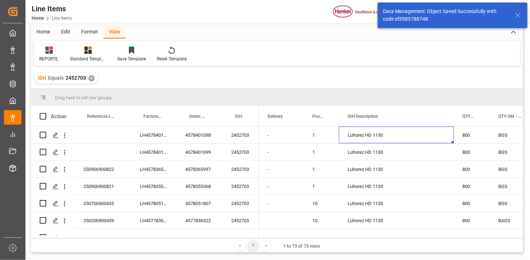
click at [92, 78] on div "✕" at bounding box center [91, 78] width 6 height 6
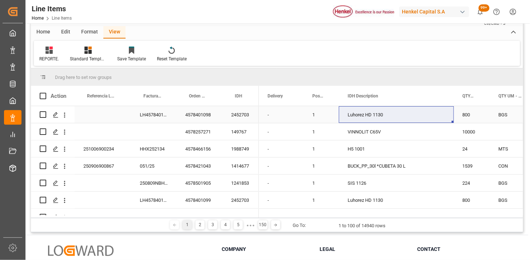
click at [229, 117] on div "2452703" at bounding box center [240, 114] width 36 height 17
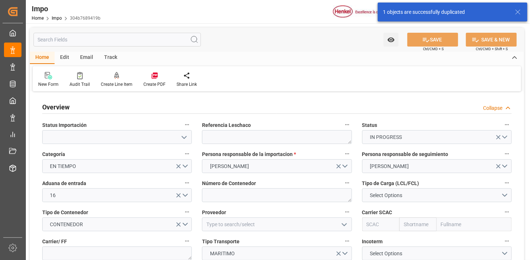
type input "[DATE]"
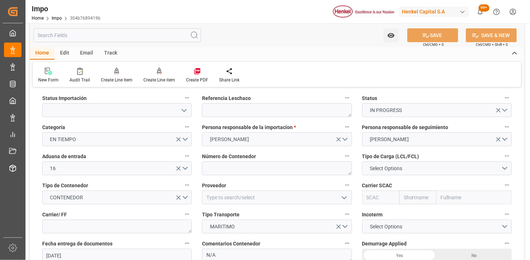
scroll to position [40, 0]
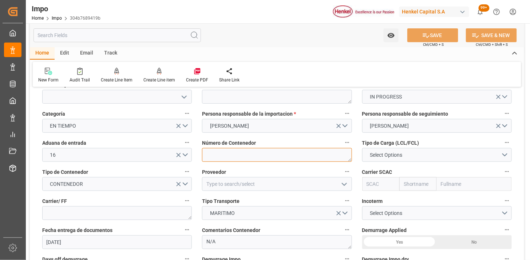
click at [237, 152] on textarea at bounding box center [277, 155] width 150 height 14
paste textarea "MNBU4591395"
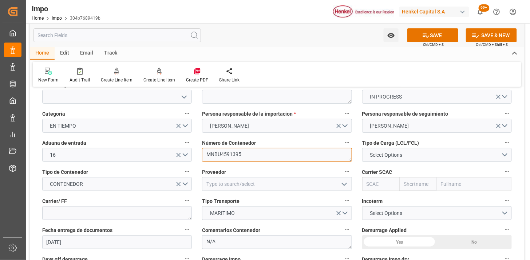
type textarea "MNBU4591395"
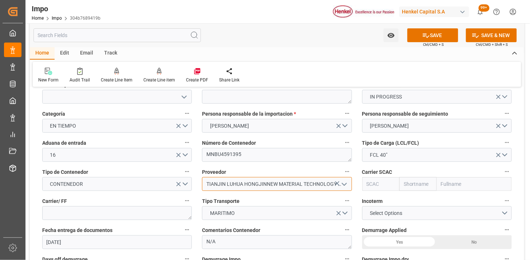
type input "TIANJIN LUHUA HONGJINNEW MATERIAL TECHNOLOGY CO., LTD"
type input "MAEU"
type input "Maersk"
type input "Maersk Line AS"
type input "MAEU"
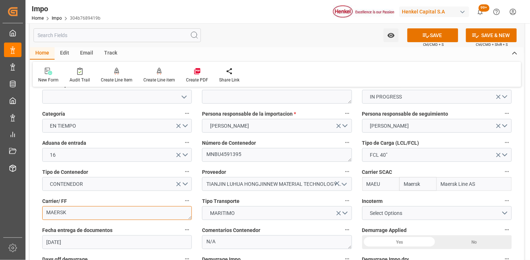
type textarea "MAERSK"
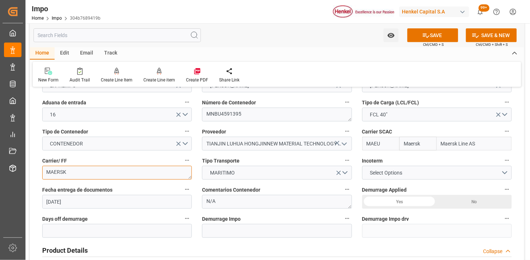
scroll to position [121, 0]
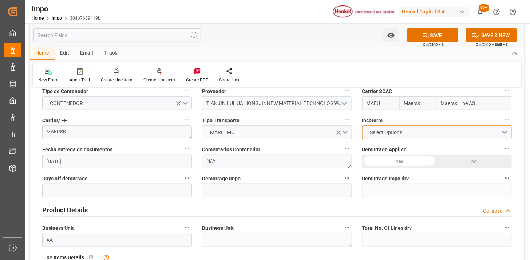
click at [376, 132] on span "Select Options" at bounding box center [386, 133] width 40 height 8
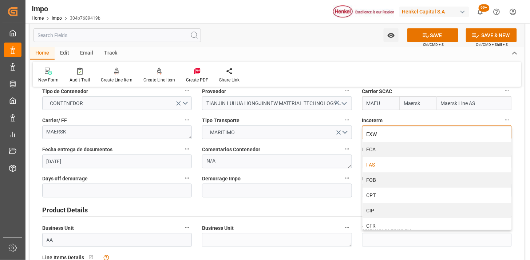
scroll to position [40, 0]
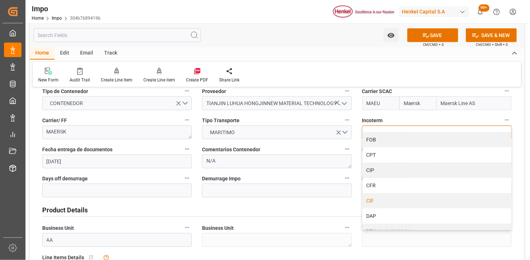
click at [388, 201] on div "CIF" at bounding box center [437, 200] width 149 height 15
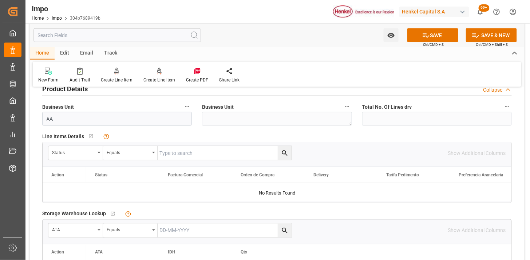
scroll to position [283, 0]
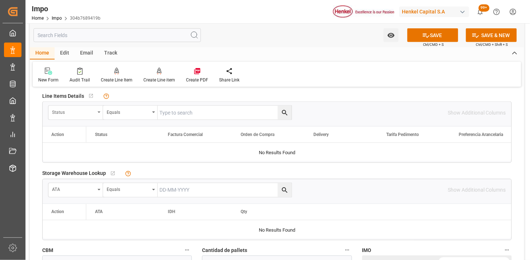
click at [85, 115] on div "Status" at bounding box center [73, 111] width 43 height 8
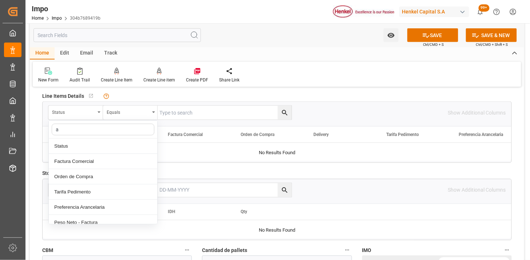
type input "ac"
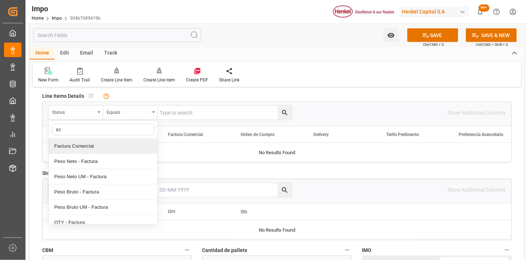
click at [89, 146] on div "Factura Comercial" at bounding box center [103, 146] width 109 height 15
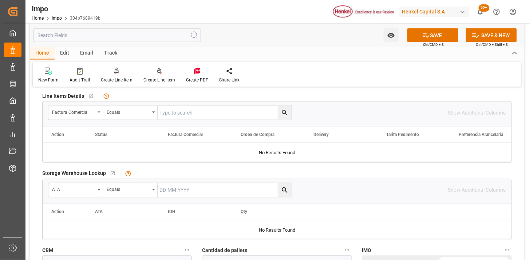
click at [183, 110] on input "text" at bounding box center [225, 113] width 134 height 14
paste input "LH4578401098"
type input "LH4578401098"
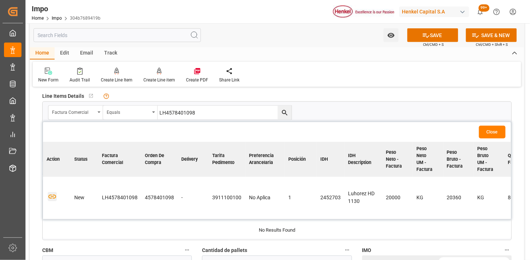
click at [53, 197] on icon "button" at bounding box center [52, 197] width 8 height 4
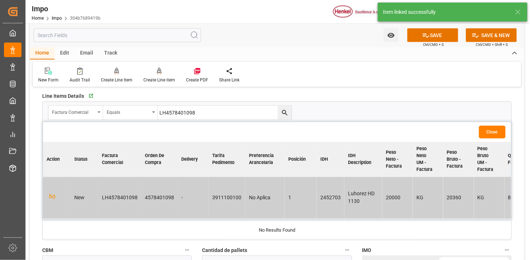
click at [500, 135] on button "Close" at bounding box center [492, 132] width 27 height 13
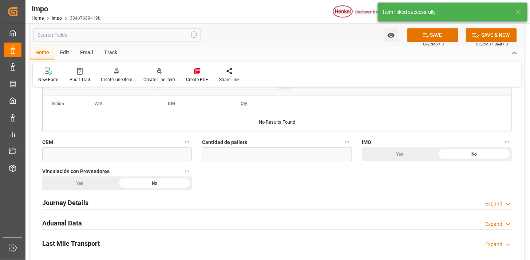
scroll to position [405, 0]
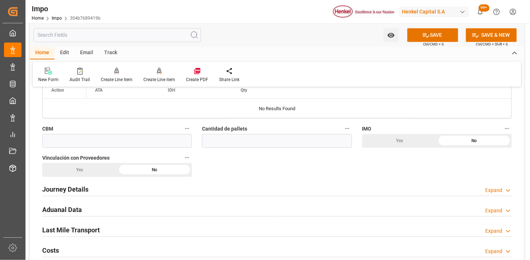
drag, startPoint x: 140, startPoint y: 134, endPoint x: 135, endPoint y: 141, distance: 9.1
click at [139, 135] on div "CBM" at bounding box center [117, 136] width 160 height 29
click at [133, 145] on input "text" at bounding box center [117, 141] width 150 height 14
paste input "50.000"
type input "50"
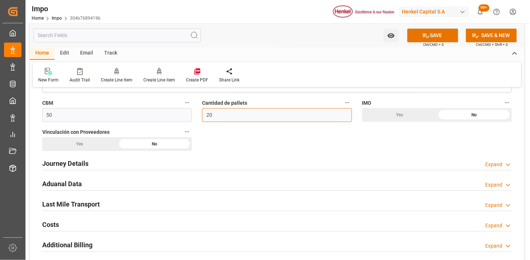
scroll to position [445, 0]
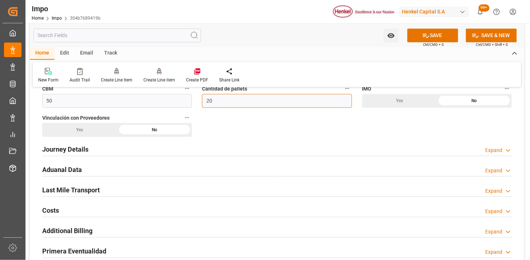
type input "20"
click at [107, 148] on div "Journey Details Expand" at bounding box center [277, 149] width 470 height 14
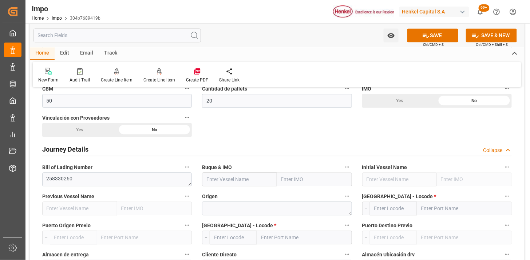
scroll to position [485, 0]
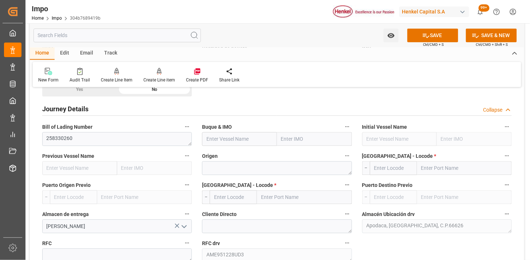
click at [213, 143] on input "text" at bounding box center [239, 139] width 75 height 14
paste input "GRASMERE MAERSK"
type input "Grasmere Maersk"
type input "9193276"
type input "Grasmere Maersk"
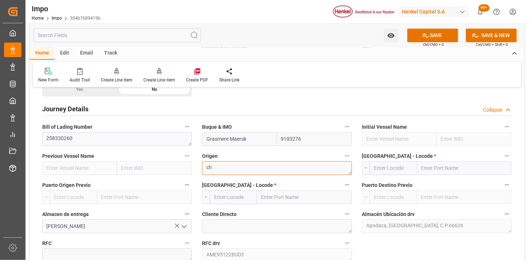
type textarea "c"
type textarea "CHINA"
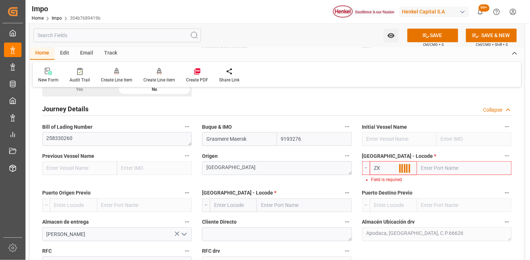
type input "Z"
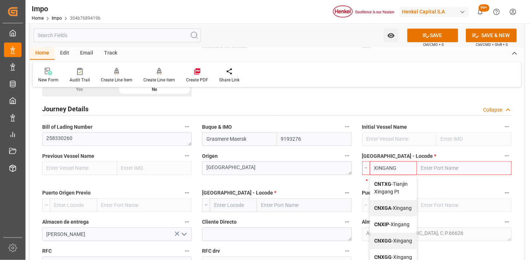
type input "CNXGA"
type input "Xingang"
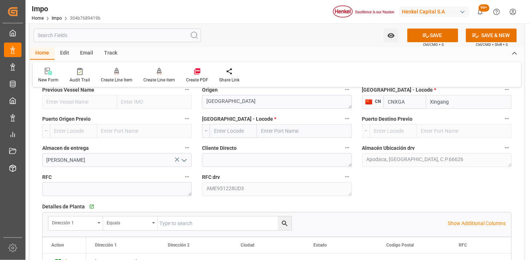
scroll to position [566, 0]
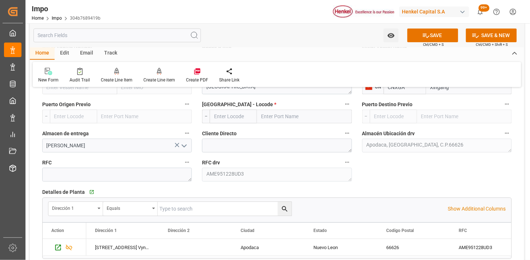
type input "CNXGA"
click at [232, 118] on input "text" at bounding box center [233, 117] width 47 height 14
type input "MXZLO"
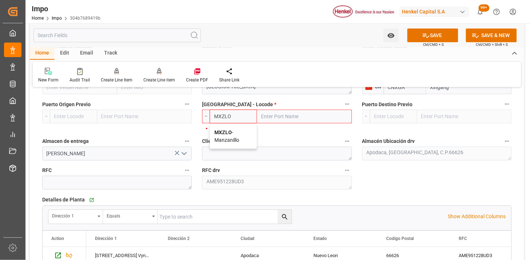
type input "Manzanillo"
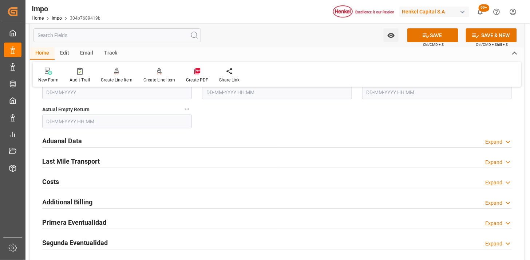
scroll to position [849, 0]
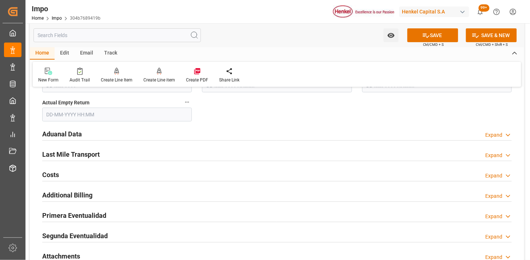
type input "MXZLO"
click at [179, 136] on div "Aduanal Data Expand" at bounding box center [277, 134] width 470 height 14
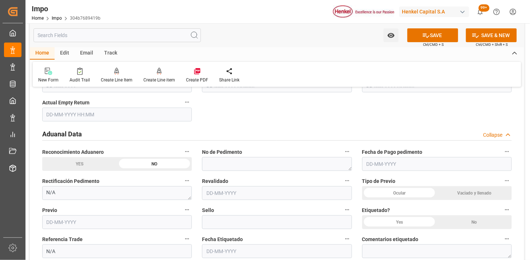
scroll to position [890, 0]
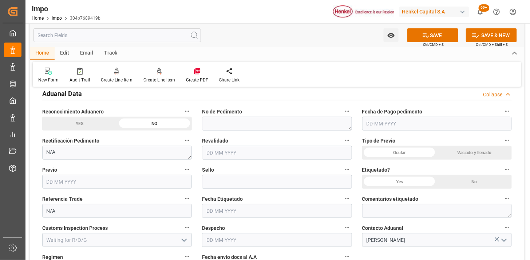
click at [394, 153] on div "Ocular" at bounding box center [399, 153] width 75 height 14
click at [465, 180] on div "No" at bounding box center [474, 182] width 75 height 14
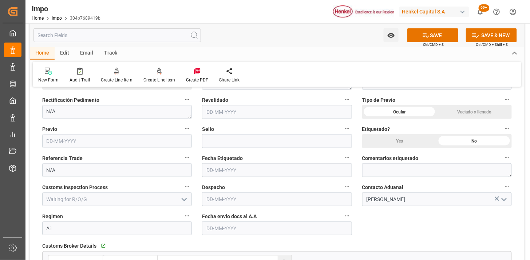
scroll to position [971, 0]
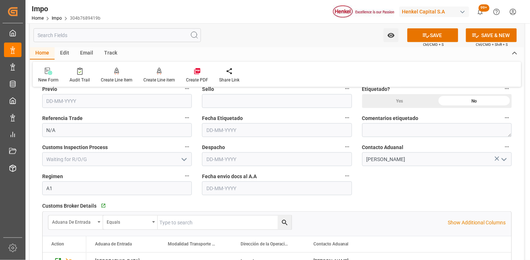
click at [264, 189] on input "text" at bounding box center [277, 189] width 150 height 14
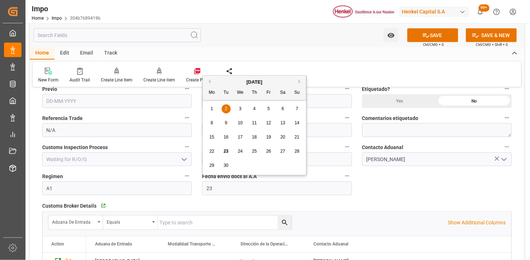
type input "23-09-2025"
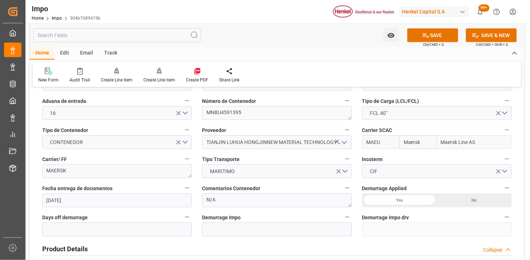
scroll to position [121, 0]
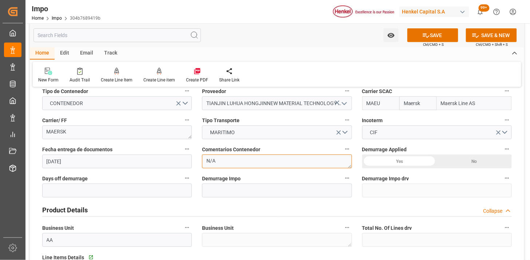
click at [250, 163] on textarea "N/A" at bounding box center [277, 162] width 150 height 14
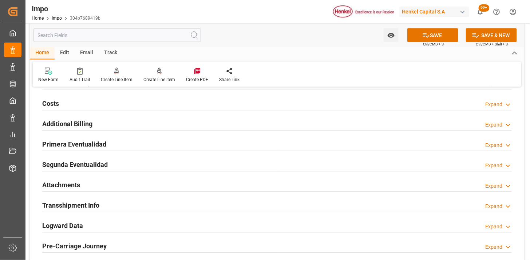
scroll to position [1173, 0]
click at [120, 188] on div "Attachments Expand" at bounding box center [277, 185] width 470 height 14
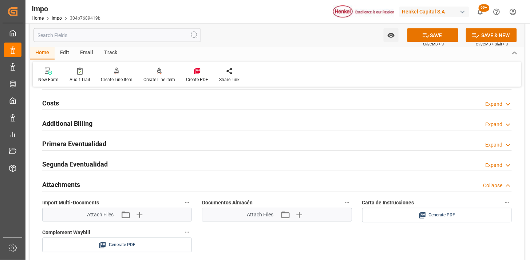
scroll to position [1214, 0]
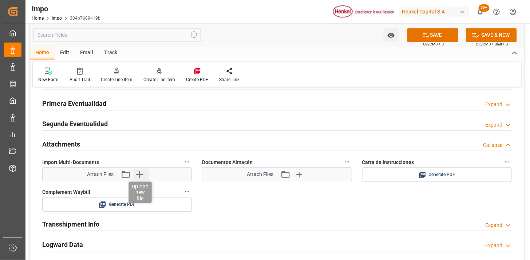
click at [141, 176] on icon "button" at bounding box center [139, 175] width 12 height 12
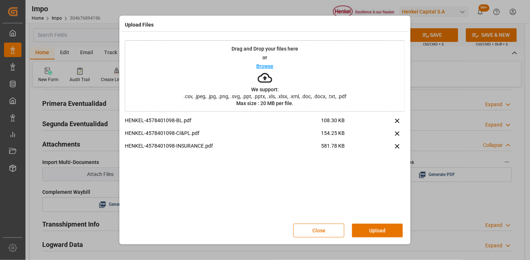
click at [366, 228] on button "Upload" at bounding box center [377, 231] width 51 height 14
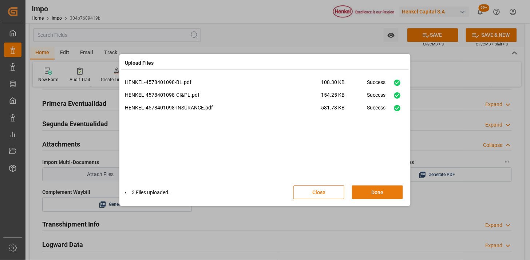
click at [356, 189] on button "Done" at bounding box center [377, 193] width 51 height 14
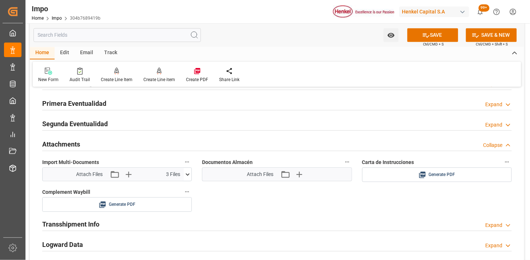
click at [197, 181] on div "Documentos Almacén Attach Files Attach existing file Upload new file" at bounding box center [277, 170] width 160 height 30
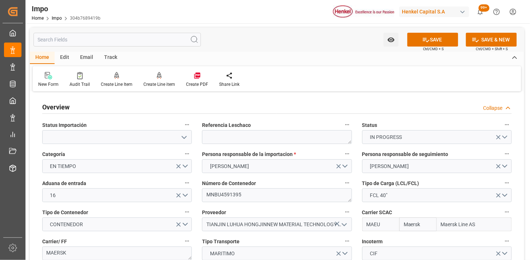
scroll to position [81, 0]
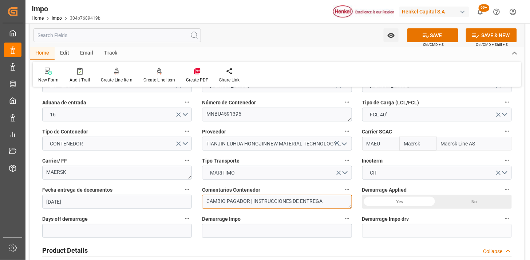
click at [205, 201] on textarea "CAMBIO PAGADOR | INSTRUCCIONES DE ENTREGA" at bounding box center [277, 202] width 150 height 14
type textarea "COA | CAMBIO PAGADOR | INSTRUCCIONES DE ENTREGA"
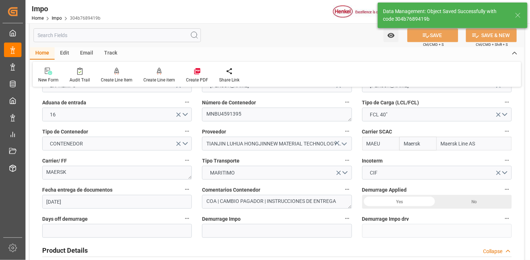
type textarea "AA"
type input "1"
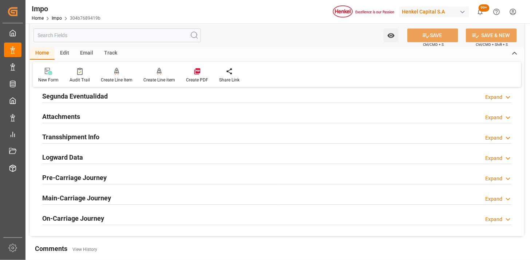
scroll to position [607, 0]
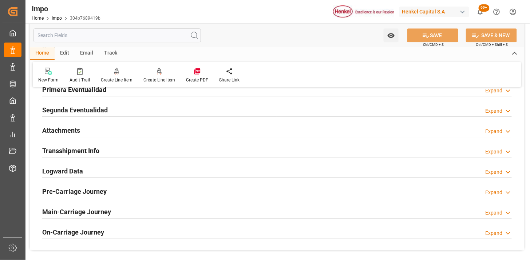
click at [119, 130] on div "Attachments Expand" at bounding box center [277, 130] width 470 height 14
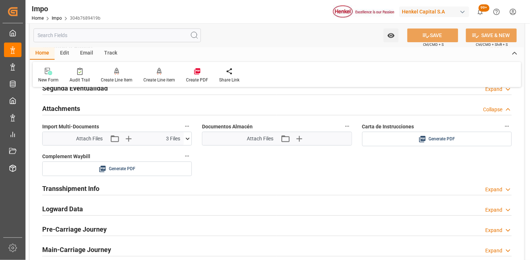
scroll to position [647, 0]
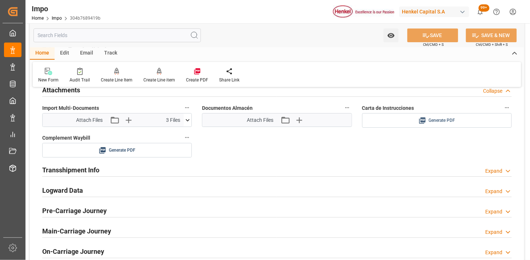
click at [450, 119] on span "Generate PDF" at bounding box center [442, 120] width 27 height 9
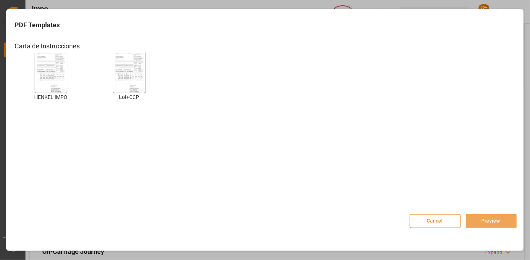
click at [69, 76] on div "HENKEL IMPO HENKEL IMPO" at bounding box center [51, 82] width 73 height 59
click at [59, 78] on img at bounding box center [50, 72] width 29 height 41
click at [473, 221] on button "Preview" at bounding box center [491, 221] width 51 height 14
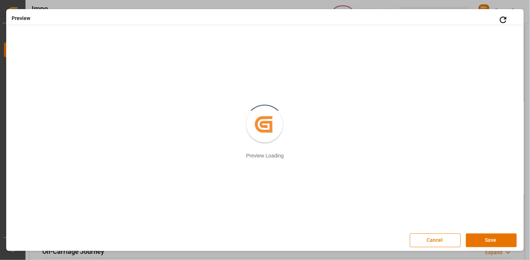
click at [476, 237] on button "Save" at bounding box center [491, 241] width 51 height 14
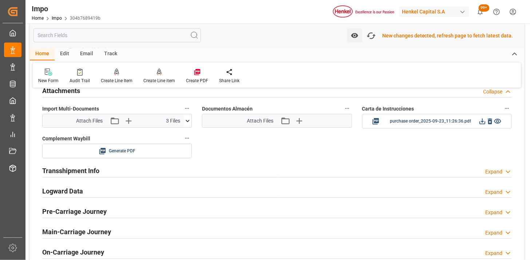
scroll to position [648, 0]
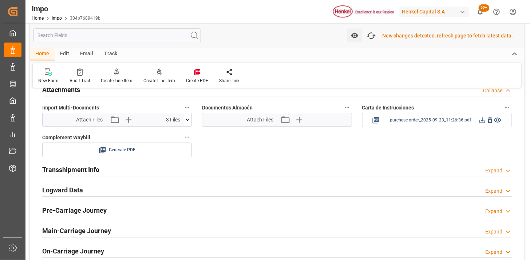
click at [483, 122] on icon at bounding box center [483, 121] width 8 height 8
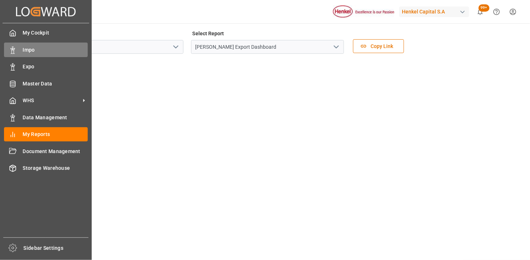
click at [43, 54] on div "Impo Impo" at bounding box center [46, 50] width 84 height 14
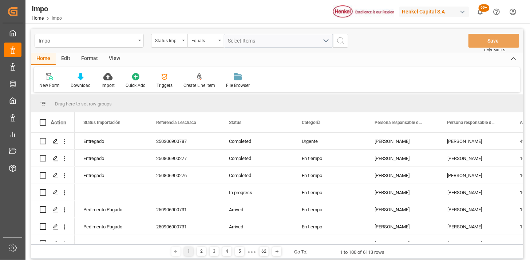
click at [119, 62] on div "View" at bounding box center [114, 59] width 22 height 12
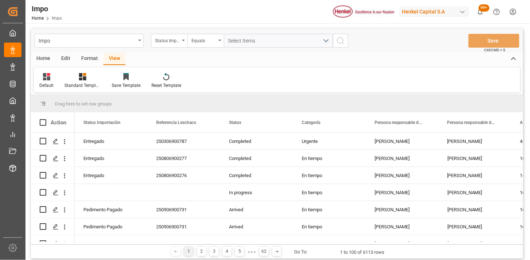
click at [48, 59] on div "Home" at bounding box center [43, 59] width 25 height 12
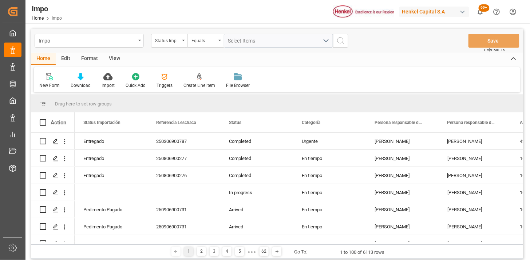
click at [87, 57] on div "Format" at bounding box center [90, 59] width 28 height 12
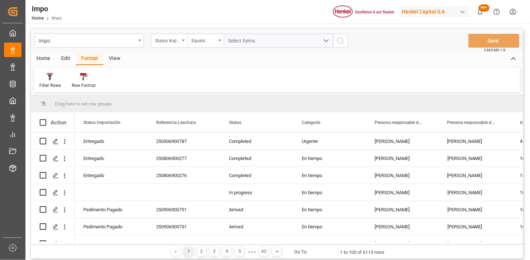
click at [113, 60] on div "View" at bounding box center [114, 59] width 22 height 12
click at [63, 59] on div "Edit" at bounding box center [66, 59] width 20 height 12
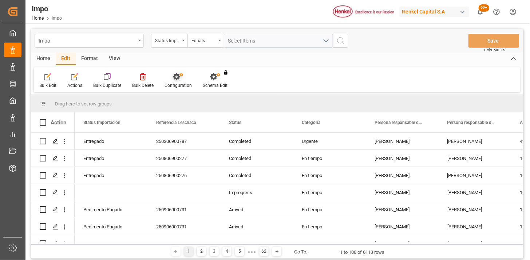
click at [175, 77] on icon at bounding box center [176, 76] width 7 height 7
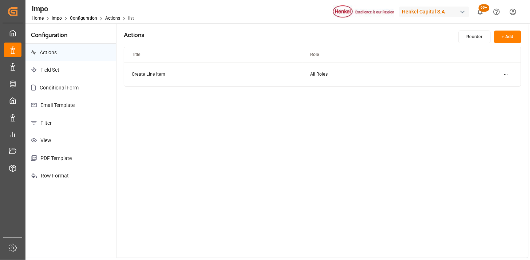
click at [63, 107] on p "Email Template" at bounding box center [70, 105] width 91 height 18
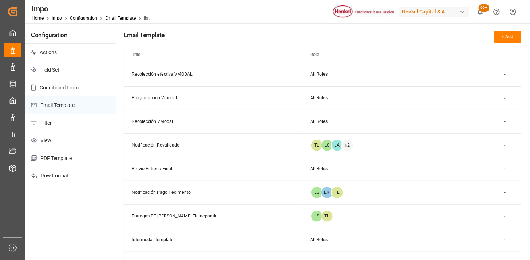
click at [505, 72] on html "Created by potrace 1.15, written by [PERSON_NAME] [DATE]-[DATE] Created by potr…" at bounding box center [265, 130] width 530 height 260
click at [420, 35] on html "Created by potrace 1.15, written by [PERSON_NAME] [DATE]-[DATE] Created by potr…" at bounding box center [265, 130] width 530 height 260
click at [509, 98] on html "Created by potrace 1.15, written by [PERSON_NAME] [DATE]-[DATE] Created by potr…" at bounding box center [265, 130] width 530 height 260
click at [499, 110] on div "Edit" at bounding box center [493, 113] width 38 height 10
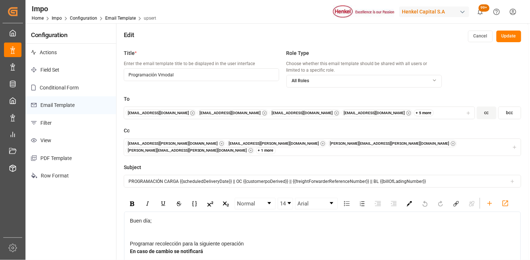
click at [487, 111] on button "cc" at bounding box center [487, 113] width 20 height 13
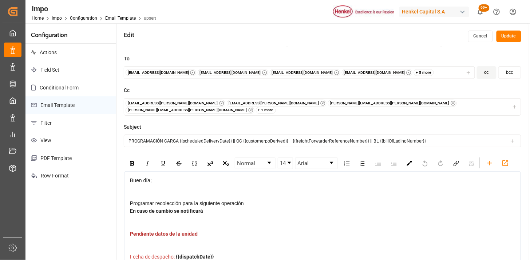
click at [276, 107] on div "+ 1 more" at bounding box center [266, 110] width 20 height 7
click at [401, 103] on div "[EMAIL_ADDRESS][PERSON_NAME][DOMAIN_NAME] [DOMAIN_NAME][EMAIL_ADDRESS][PERSON_N…" at bounding box center [323, 107] width 394 height 14
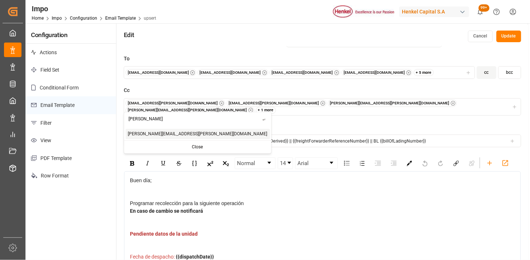
type input "[PERSON_NAME]"
click at [154, 135] on span "[PERSON_NAME][EMAIL_ADDRESS][PERSON_NAME][DOMAIN_NAME]" at bounding box center [197, 134] width 139 height 7
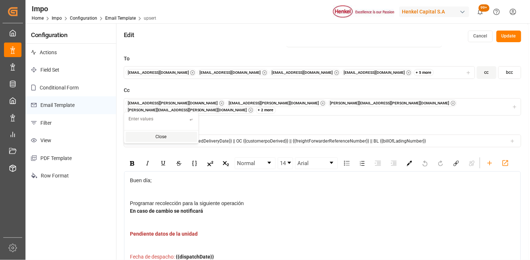
click at [155, 122] on input "text" at bounding box center [157, 119] width 66 height 13
type input "l"
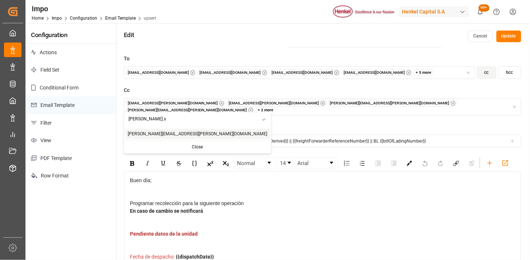
type input "[PERSON_NAME].s"
click at [151, 135] on span "[PERSON_NAME][EMAIL_ADDRESS][PERSON_NAME][DOMAIN_NAME]" at bounding box center [197, 134] width 139 height 7
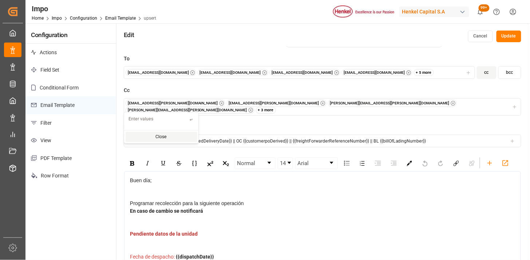
click at [276, 107] on div "+ 3 more" at bounding box center [266, 110] width 20 height 7
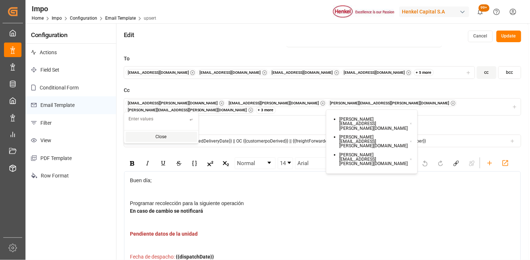
click at [386, 62] on label "To" at bounding box center [323, 59] width 398 height 8
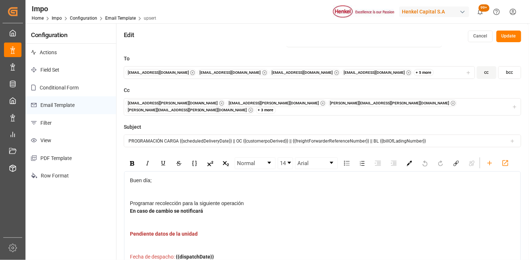
click at [514, 40] on button "Update" at bounding box center [509, 37] width 25 height 12
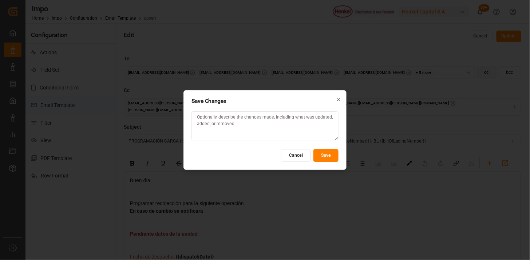
click at [322, 153] on button "Save" at bounding box center [325, 155] width 25 height 13
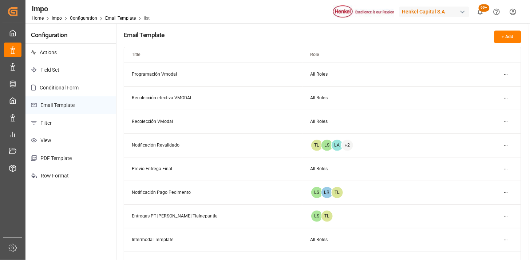
click at [505, 119] on html "Created by potrace 1.15, written by [PERSON_NAME] [DATE]-[DATE] Created by potr…" at bounding box center [265, 130] width 530 height 260
click at [485, 137] on div "Edit" at bounding box center [493, 136] width 38 height 10
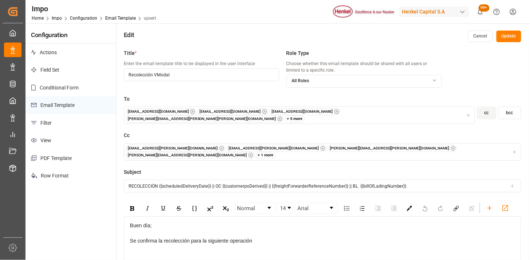
click at [484, 114] on button "cc" at bounding box center [487, 113] width 20 height 13
click at [276, 152] on div "+ 1 more" at bounding box center [266, 155] width 20 height 7
click at [390, 143] on button "[EMAIL_ADDRESS][PERSON_NAME][DOMAIN_NAME] [DOMAIN_NAME][EMAIL_ADDRESS][PERSON_N…" at bounding box center [323, 151] width 398 height 17
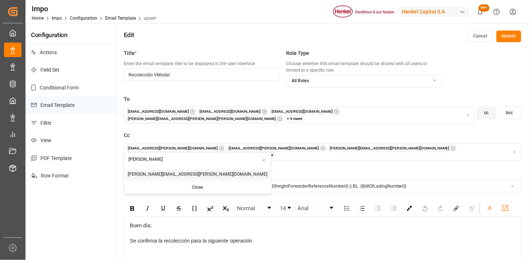
type input "[PERSON_NAME]"
click at [151, 175] on span "[PERSON_NAME][EMAIL_ADDRESS][PERSON_NAME][DOMAIN_NAME]" at bounding box center [197, 174] width 139 height 7
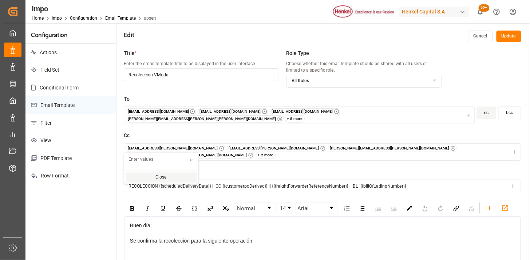
click at [162, 160] on input "text" at bounding box center [157, 159] width 66 height 13
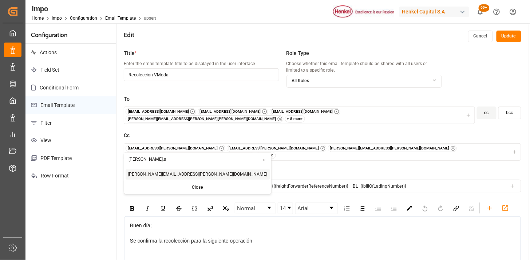
type input "[PERSON_NAME].s"
click at [162, 175] on span "[PERSON_NAME][EMAIL_ADDRESS][PERSON_NAME][DOMAIN_NAME]" at bounding box center [197, 174] width 139 height 7
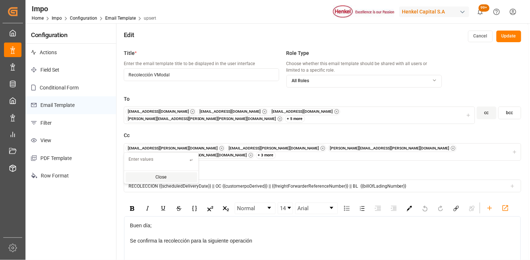
click at [276, 152] on div "+ 3 more" at bounding box center [266, 155] width 20 height 7
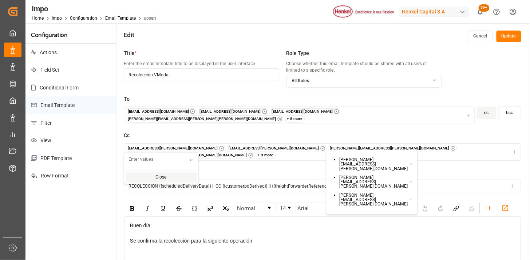
click at [513, 42] on button "Update" at bounding box center [509, 37] width 25 height 12
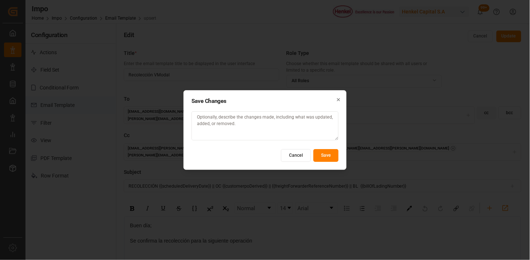
click at [327, 153] on button "Save" at bounding box center [325, 155] width 25 height 13
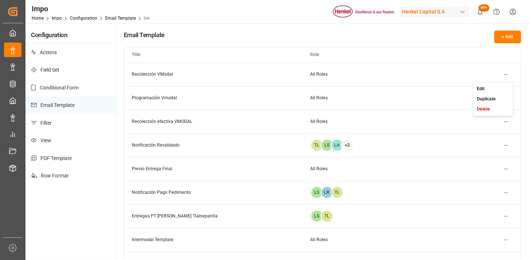
click at [508, 74] on html "Created by potrace 1.15, written by [PERSON_NAME] [DATE]-[DATE] Created by potr…" at bounding box center [265, 130] width 530 height 260
click at [485, 90] on div "Edit" at bounding box center [493, 89] width 38 height 10
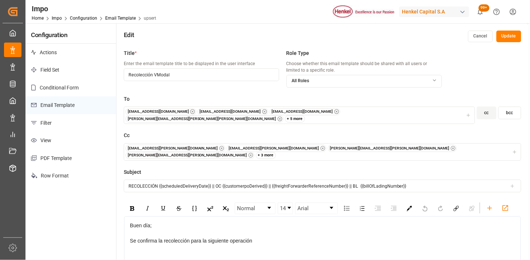
click at [276, 152] on div "+ 3 more" at bounding box center [266, 155] width 20 height 7
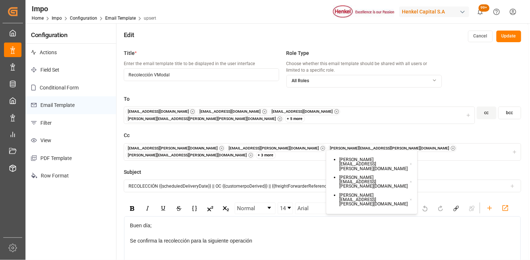
click at [478, 35] on button "Cancel" at bounding box center [480, 37] width 25 height 12
